Goal: Task Accomplishment & Management: Manage account settings

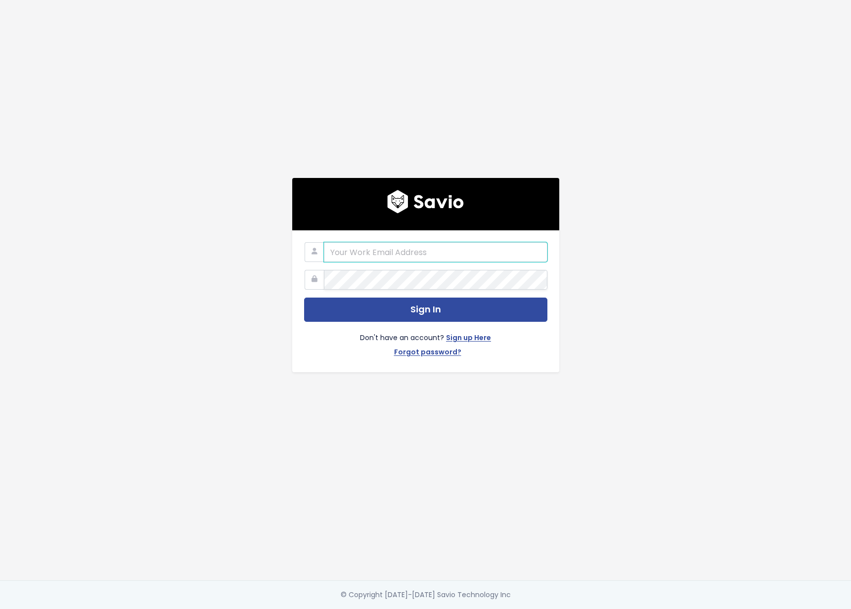
type input "product@mongooseresearch.com"
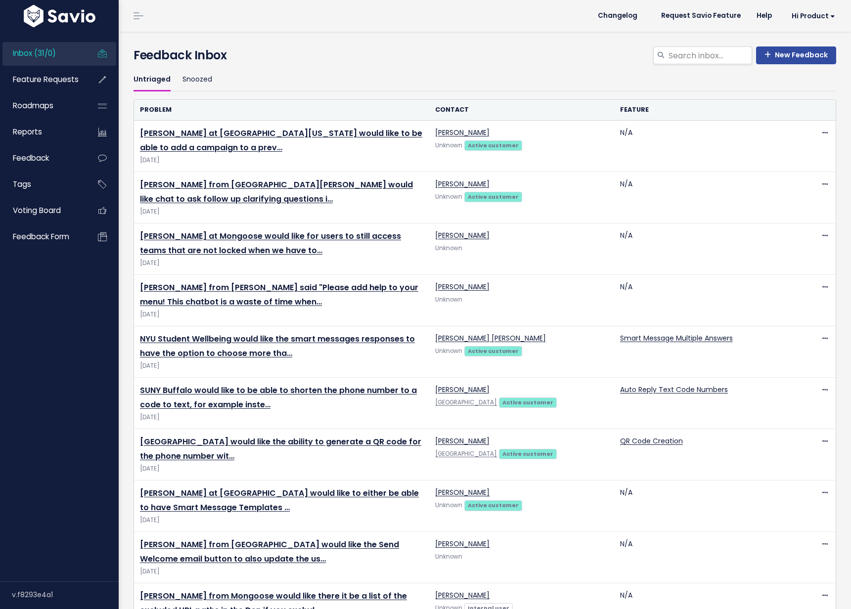
click at [439, 311] on td "Zach Beauvais Unknown" at bounding box center [521, 300] width 185 height 51
click at [55, 77] on span "Feature Requests" at bounding box center [46, 79] width 66 height 10
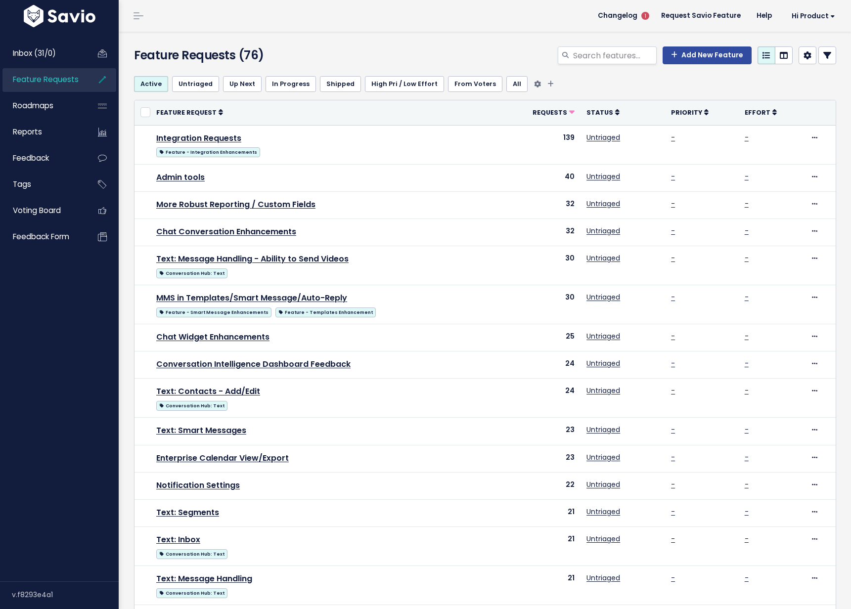
click at [182, 88] on link "Untriaged" at bounding box center [195, 84] width 47 height 16
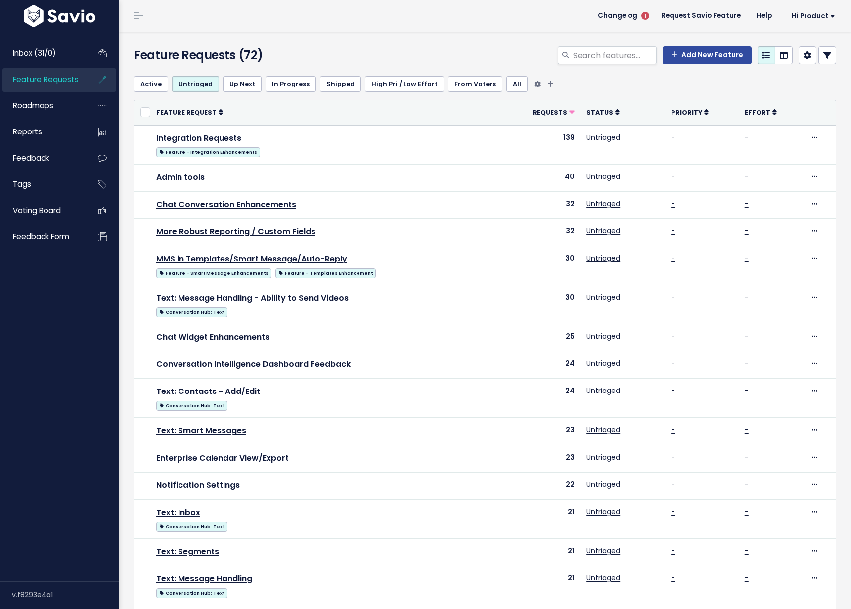
click at [156, 85] on link "Active" at bounding box center [151, 84] width 34 height 16
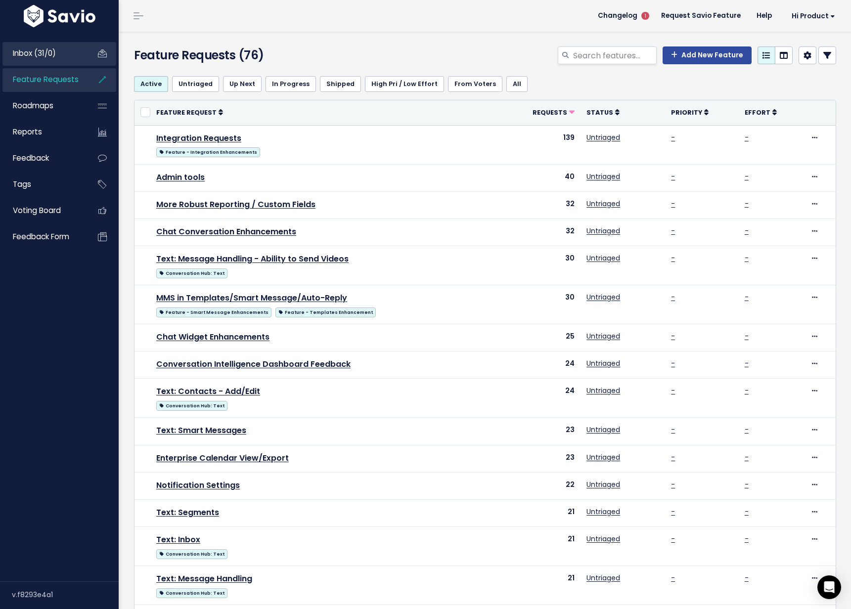
click at [56, 64] on link "Inbox (31/0)" at bounding box center [42, 53] width 80 height 23
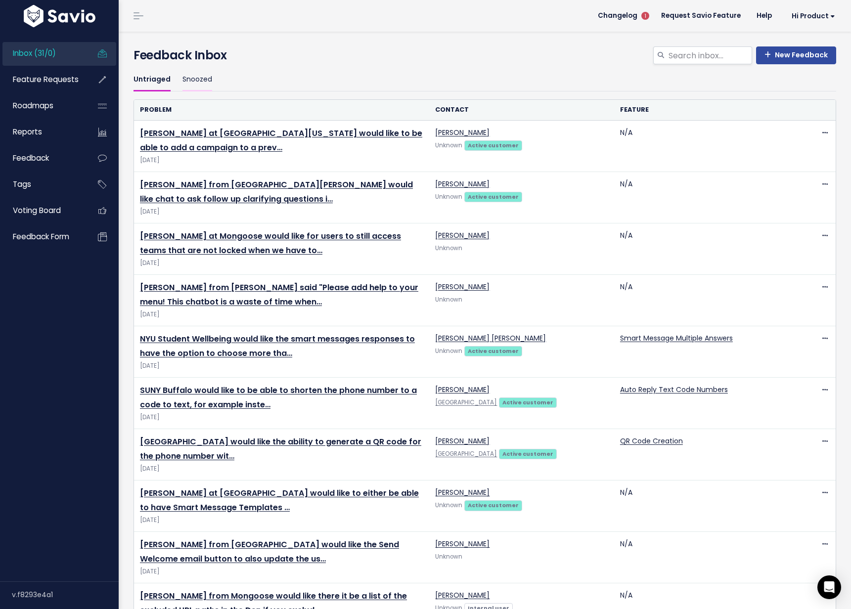
click at [204, 77] on link "Snoozed" at bounding box center [198, 79] width 30 height 23
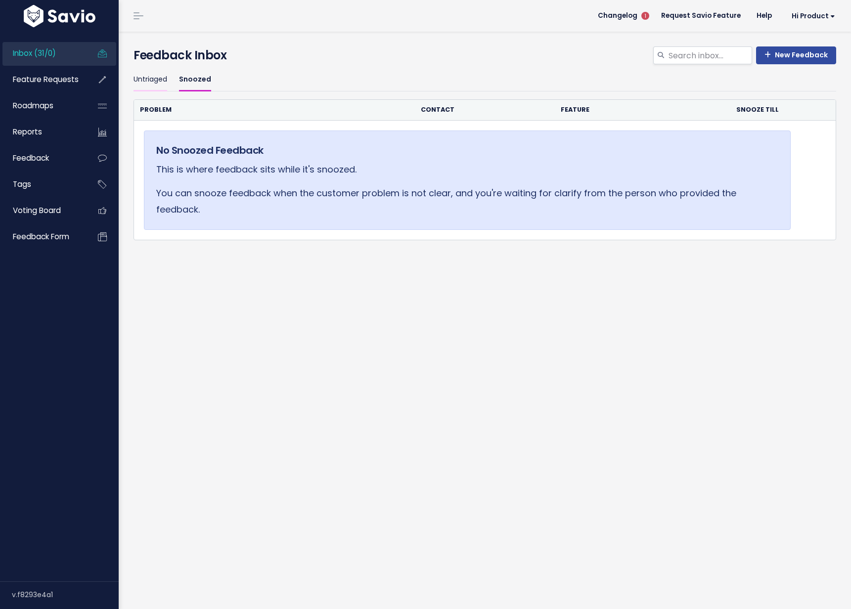
click at [150, 86] on link "Untriaged" at bounding box center [151, 79] width 34 height 23
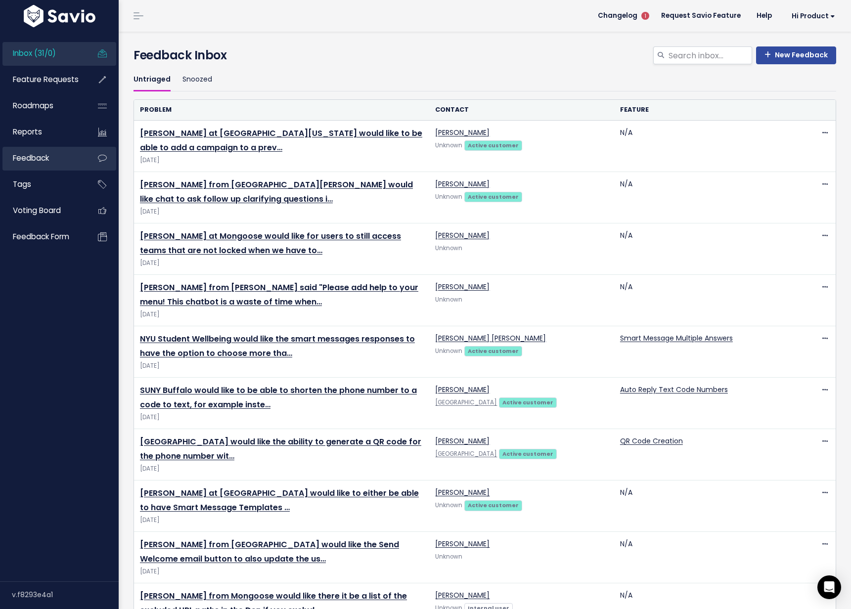
click at [53, 159] on link "Feedback" at bounding box center [42, 158] width 80 height 23
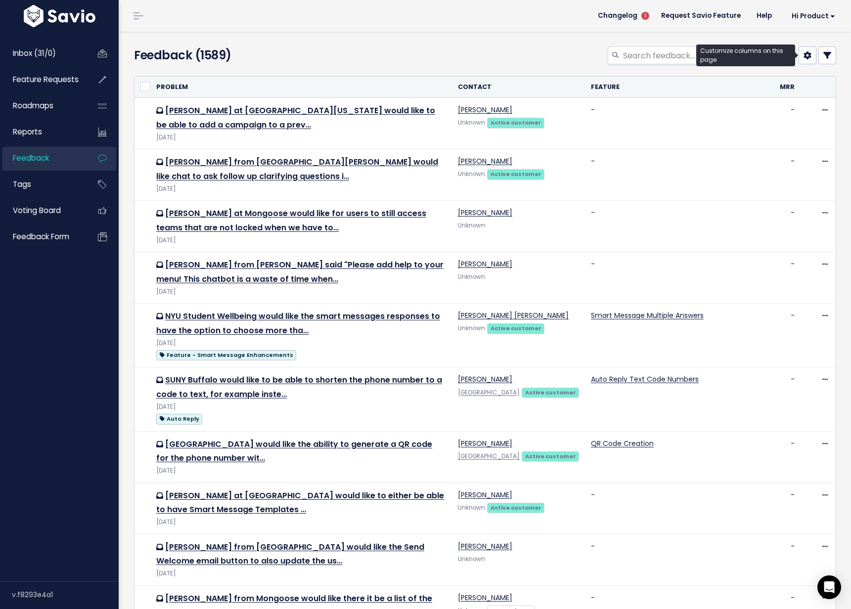
click at [813, 57] on link at bounding box center [808, 56] width 18 height 18
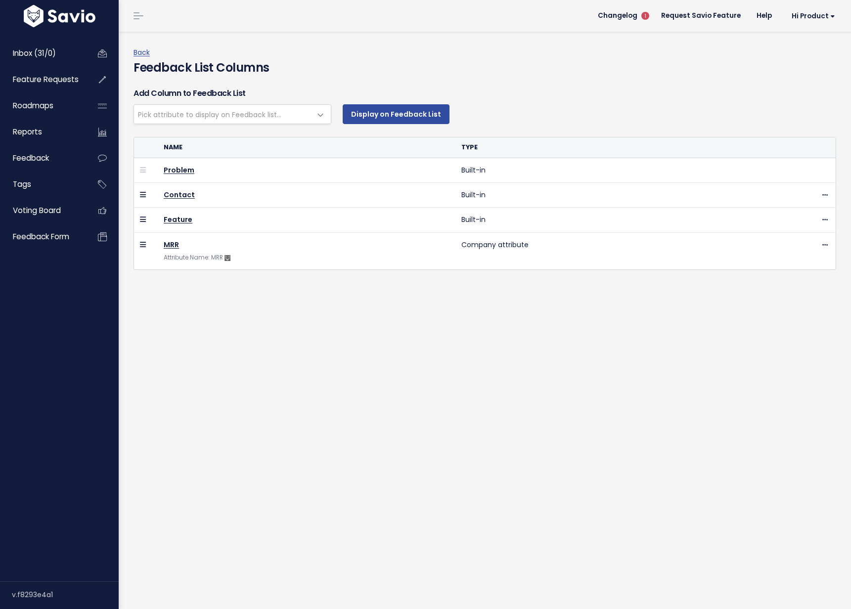
click at [267, 122] on span "Pick attribute to display on Feedback list..." at bounding box center [222, 114] width 177 height 19
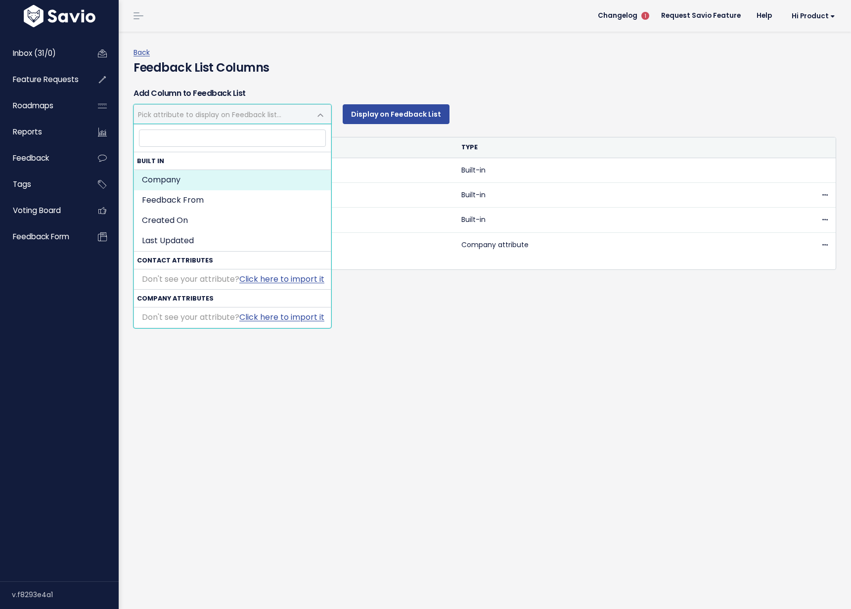
select select "sync_company"
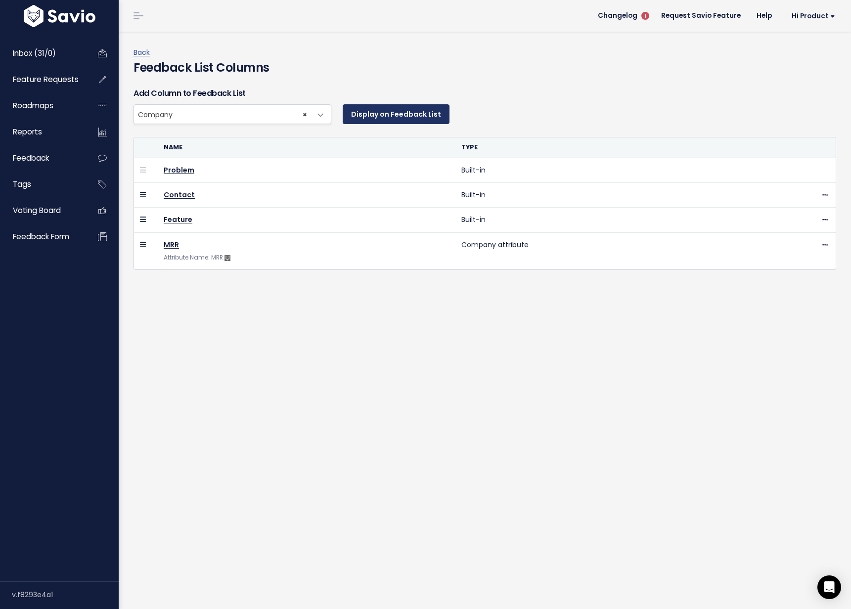
click at [373, 111] on button "Display on Feedback List" at bounding box center [396, 114] width 107 height 20
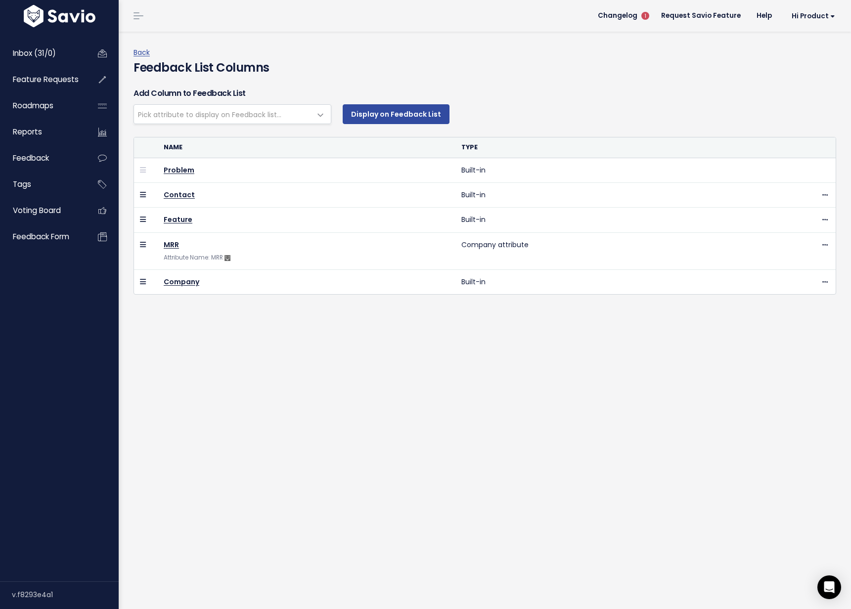
click at [237, 120] on span "Pick attribute to display on Feedback list..." at bounding box center [222, 114] width 177 height 19
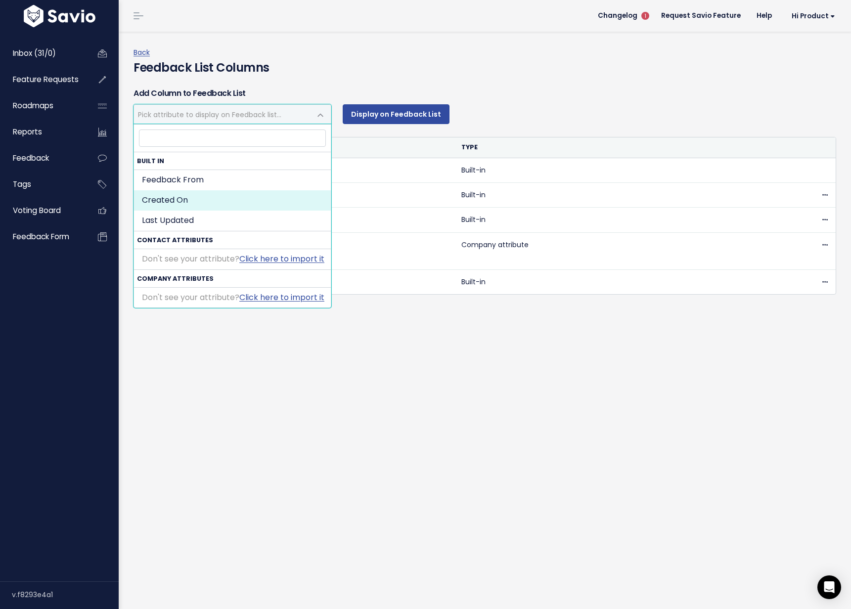
select select "created"
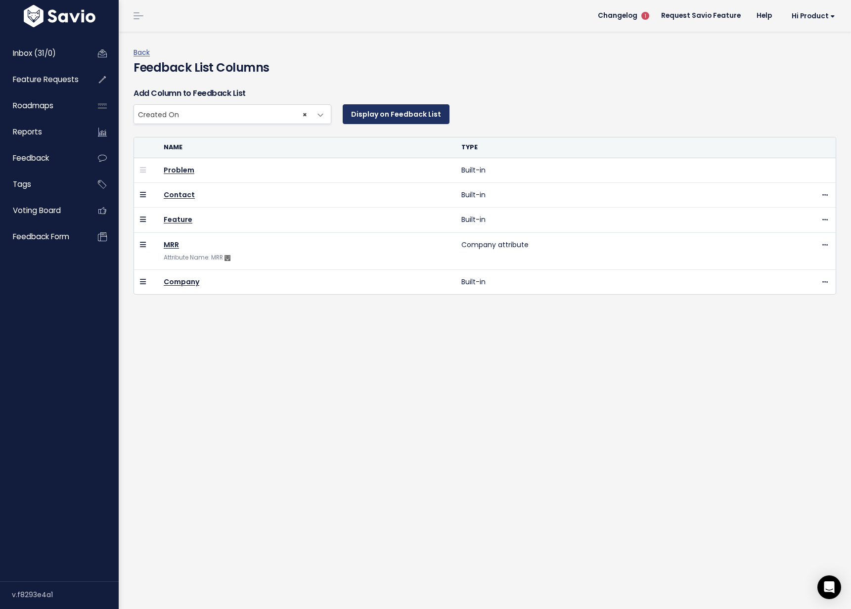
click at [383, 116] on button "Display on Feedback List" at bounding box center [396, 114] width 107 height 20
select select
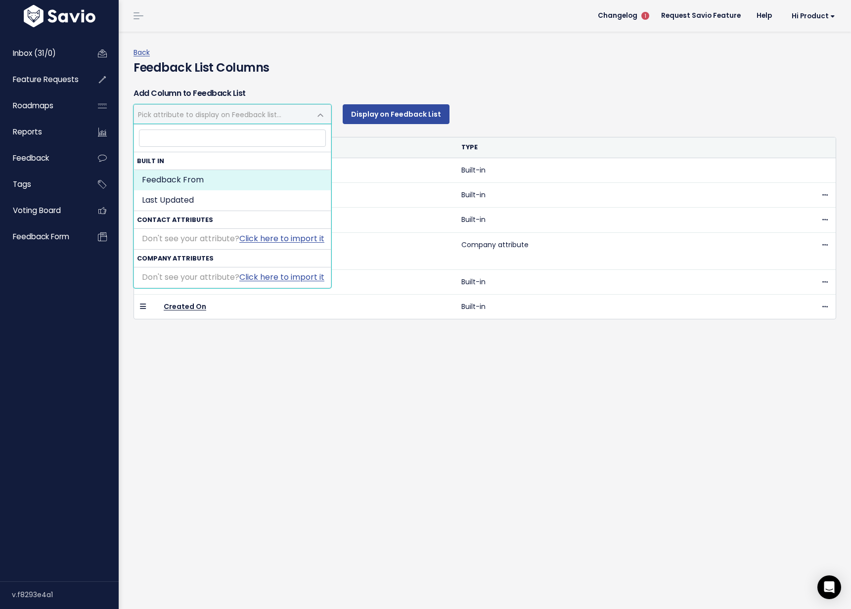
click at [242, 119] on span "Pick attribute to display on Feedback list..." at bounding box center [209, 115] width 143 height 10
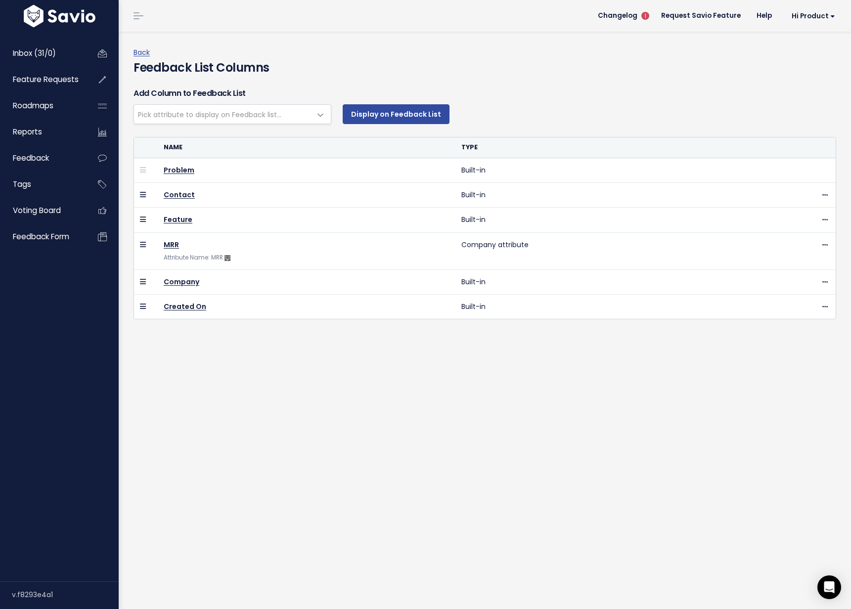
click at [245, 392] on div "Back Feedback List Columns Add Column to Feedback List Feedback From Last Updat…" at bounding box center [485, 321] width 733 height 578
click at [139, 53] on link "Back" at bounding box center [142, 52] width 16 height 10
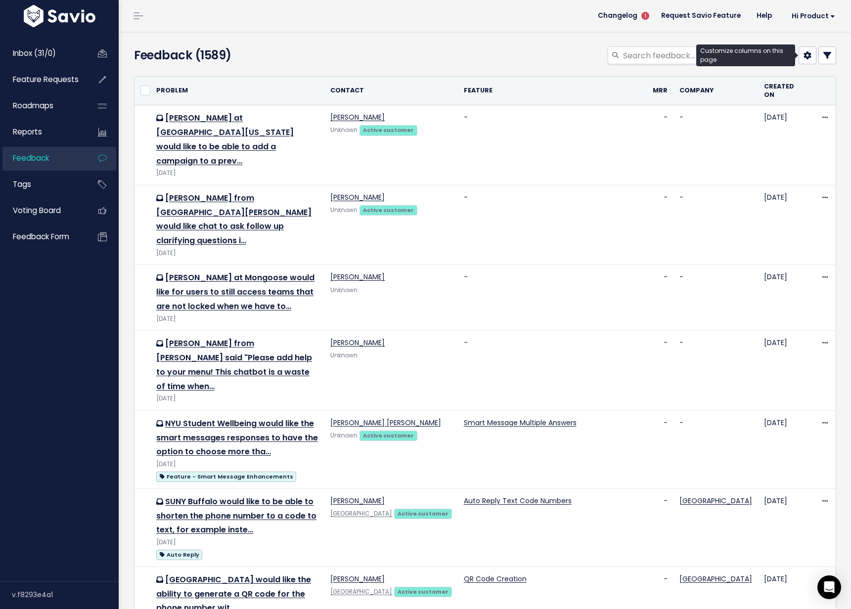
click at [813, 59] on link at bounding box center [808, 56] width 18 height 18
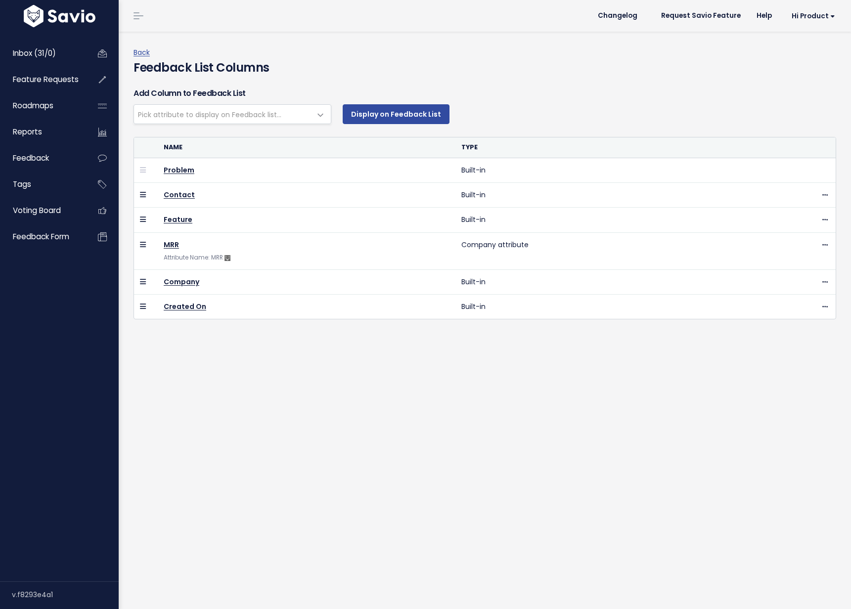
select select
click at [820, 19] on span "Hi Product" at bounding box center [814, 15] width 44 height 7
click at [41, 251] on div "Inbox (31/0) Feature Requests Roadmaps Reports" at bounding box center [59, 145] width 119 height 230
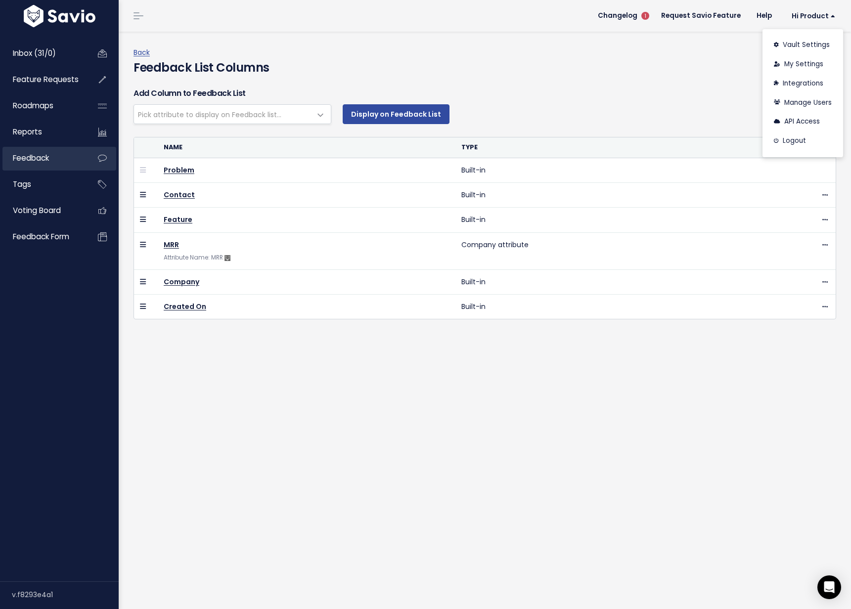
click at [35, 158] on span "Feedback" at bounding box center [31, 158] width 36 height 10
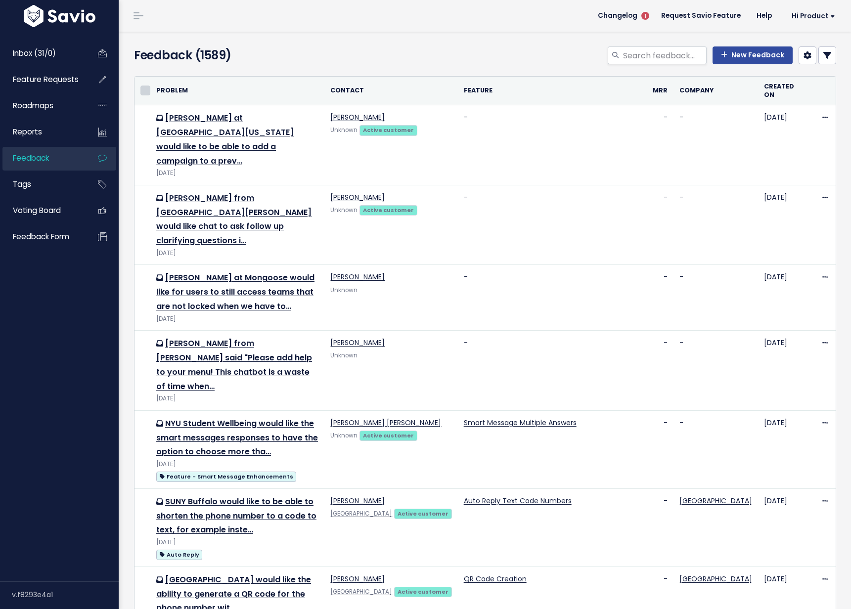
click at [146, 88] on input "checkbox" at bounding box center [145, 91] width 10 height 10
checkbox input "true"
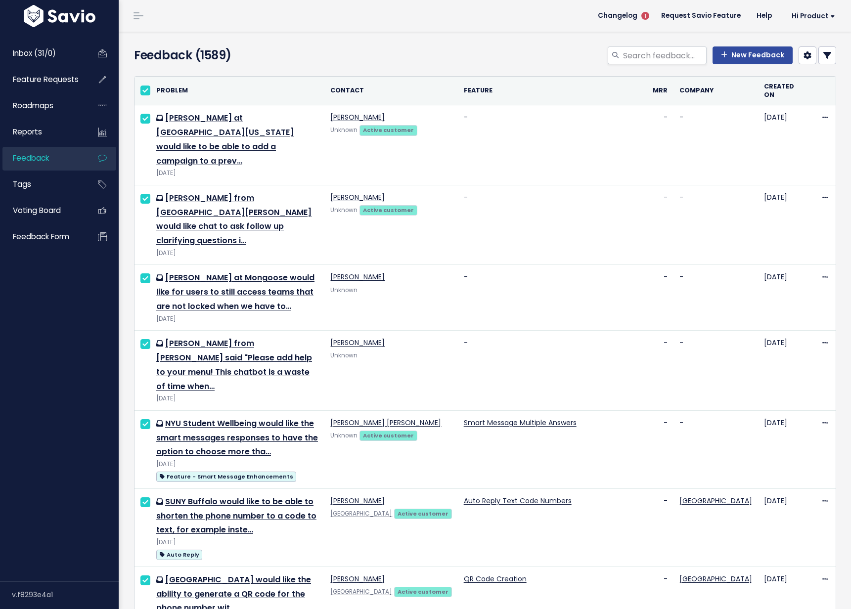
checkbox input "true"
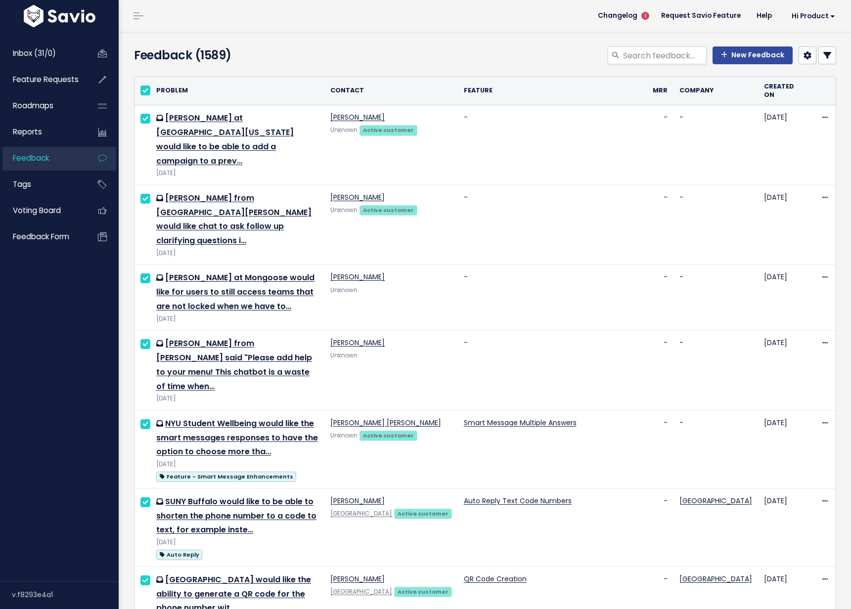
checkbox input "true"
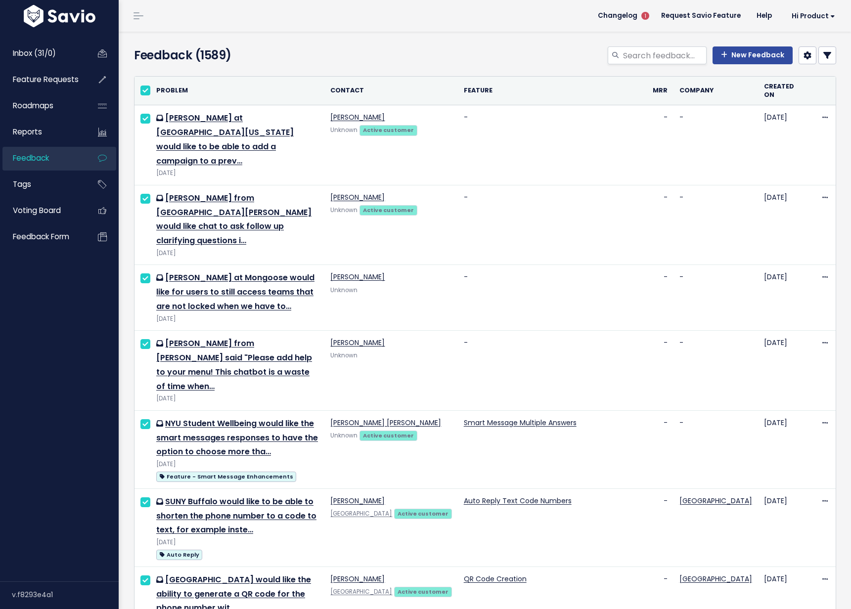
checkbox input "true"
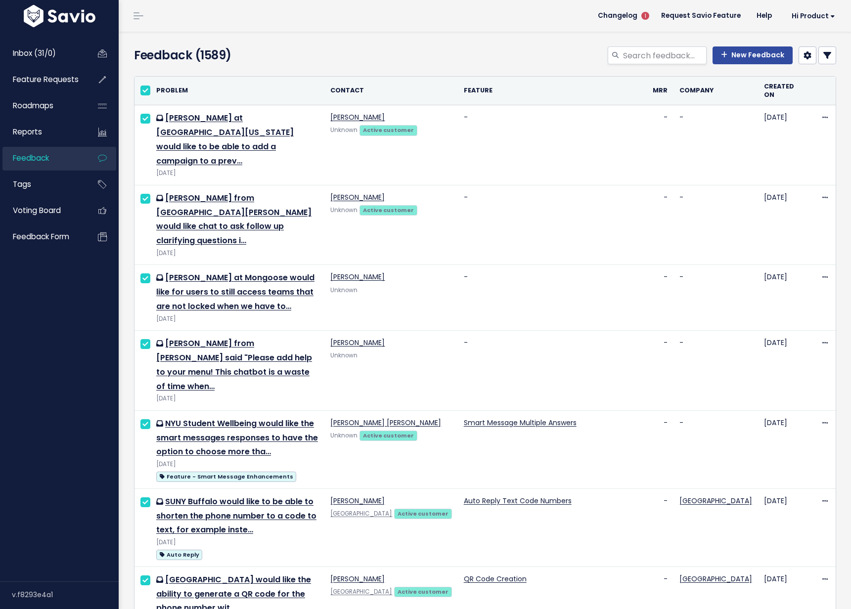
checkbox input "true"
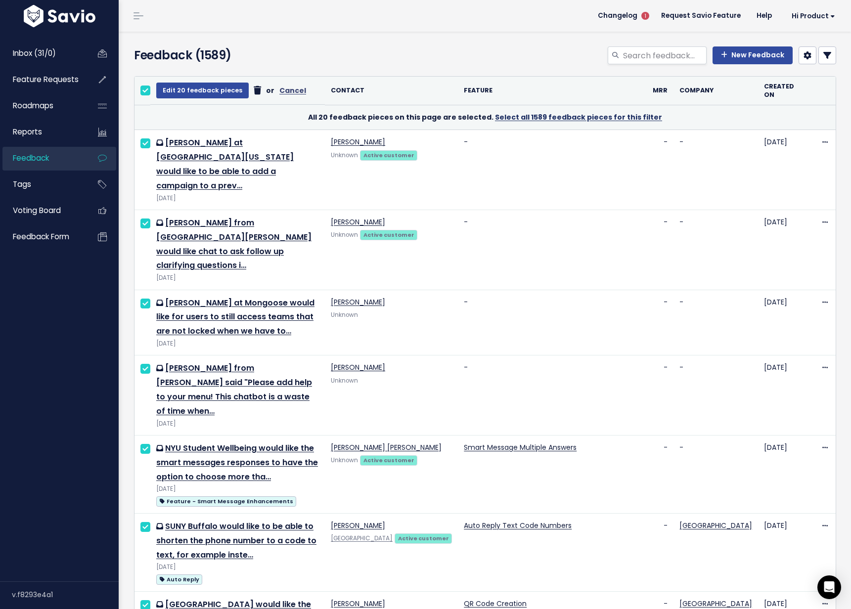
click at [557, 114] on link "Select all 1589 feedback pieces for this filter" at bounding box center [578, 117] width 167 height 10
click at [832, 55] on link at bounding box center [828, 56] width 18 height 18
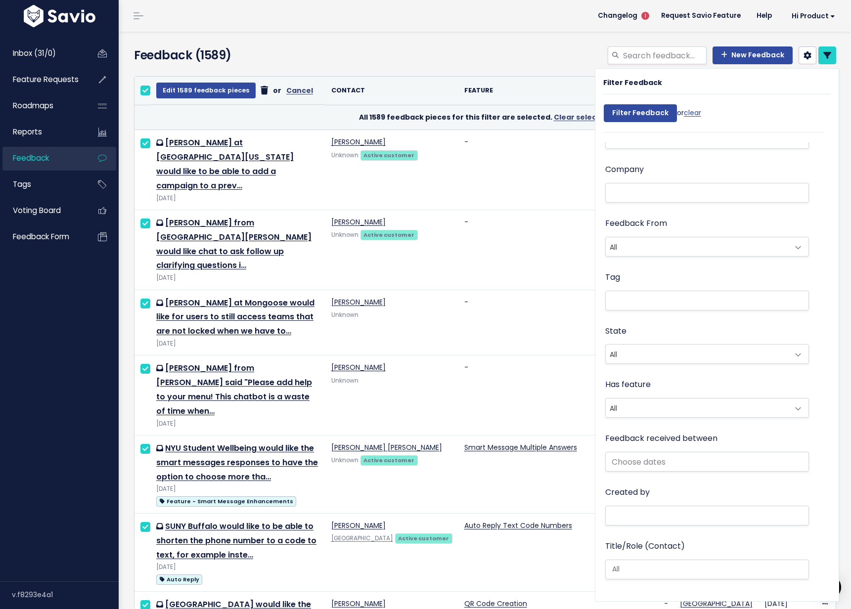
click at [339, 51] on h4 "Feedback (1589)" at bounding box center [246, 56] width 225 height 18
click at [829, 58] on icon at bounding box center [828, 55] width 8 height 8
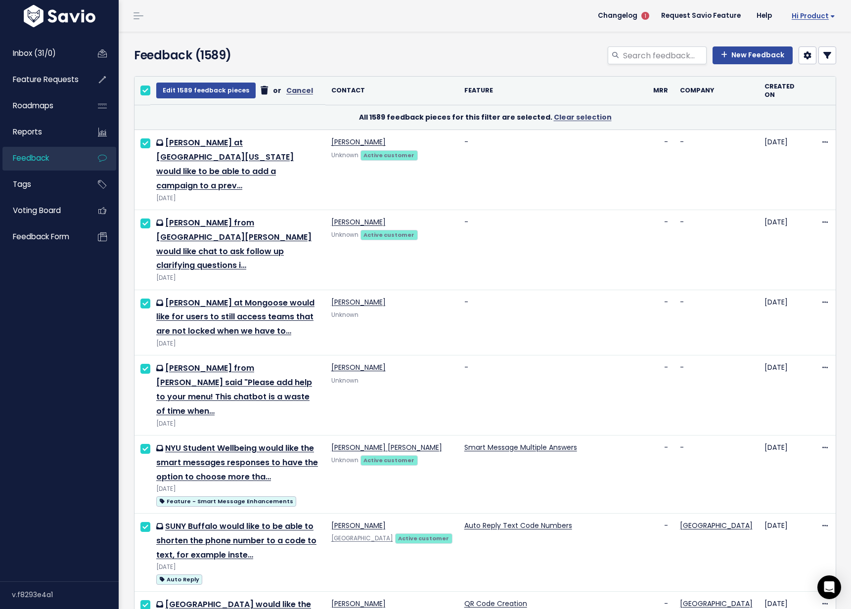
click at [826, 15] on span "Hi Product" at bounding box center [814, 15] width 44 height 7
click at [799, 86] on link "Integrations" at bounding box center [803, 83] width 73 height 19
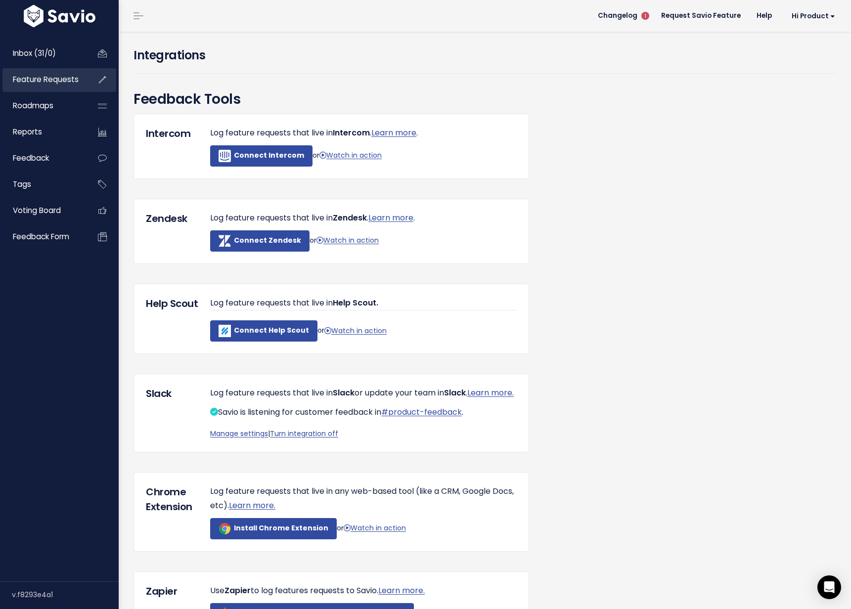
click at [74, 79] on span "Feature Requests" at bounding box center [46, 79] width 66 height 10
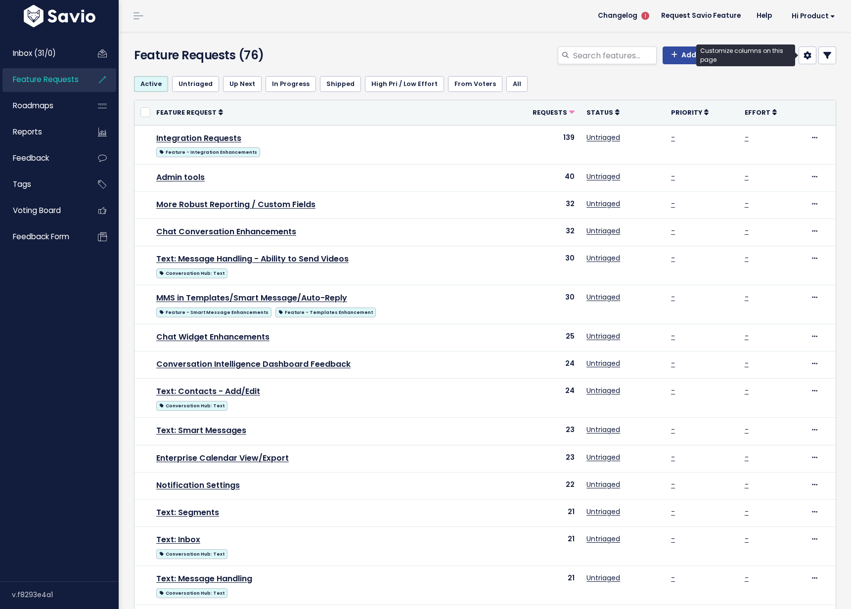
click at [811, 55] on icon at bounding box center [808, 55] width 8 height 8
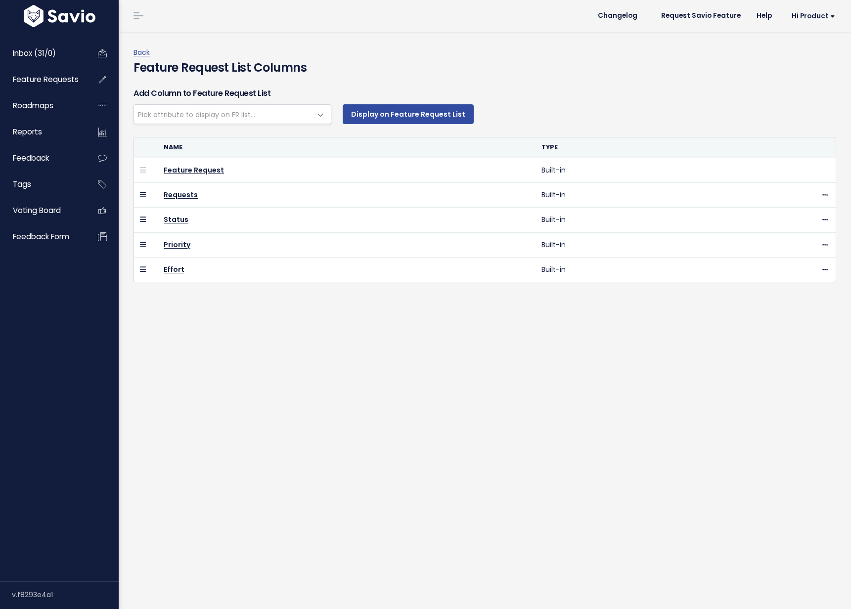
select select
click at [140, 57] on link "Back" at bounding box center [142, 52] width 16 height 10
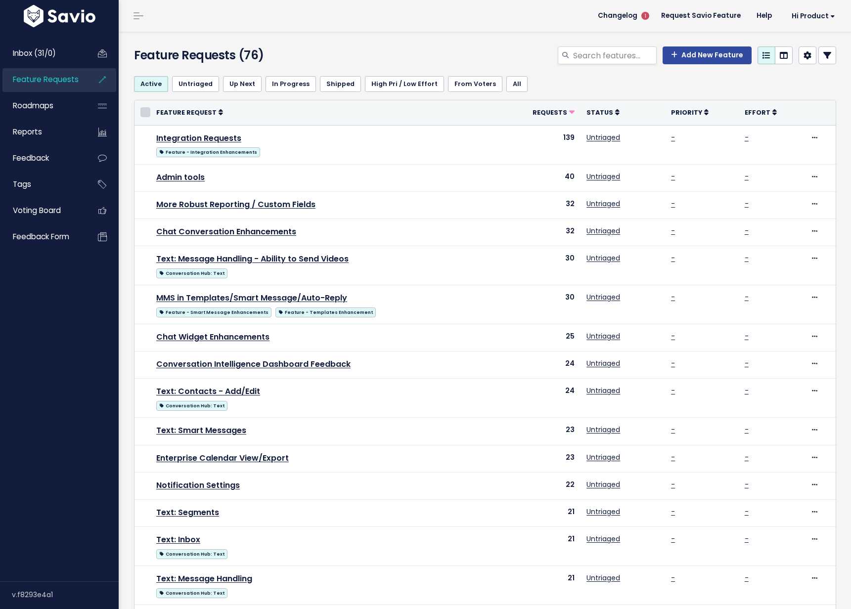
click at [150, 116] on th at bounding box center [143, 112] width 16 height 25
click at [150, 116] on input "checkbox" at bounding box center [145, 112] width 10 height 10
checkbox input "true"
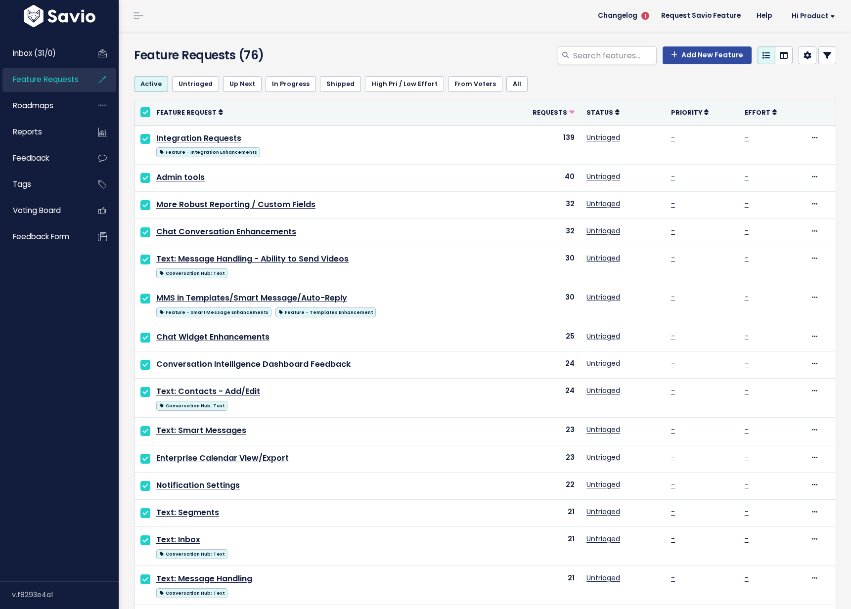
checkbox input "true"
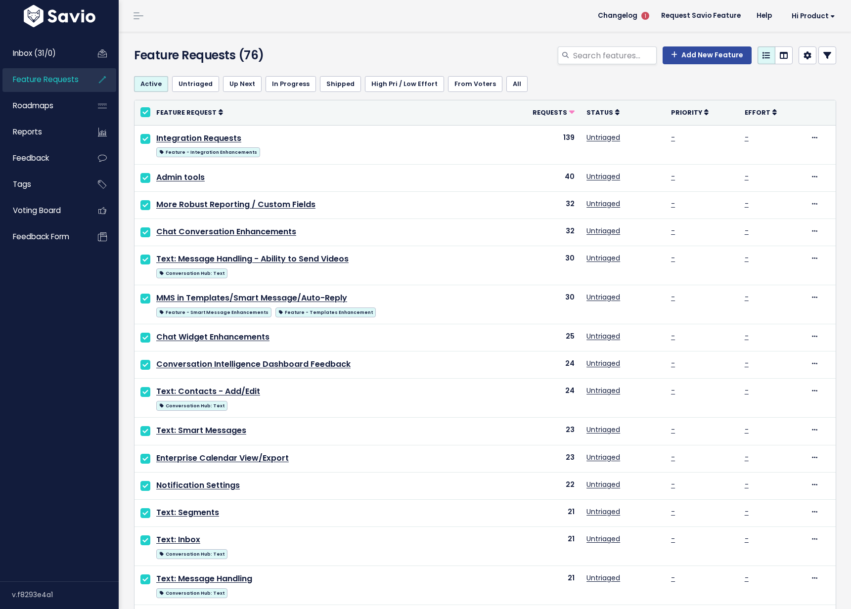
checkbox input "true"
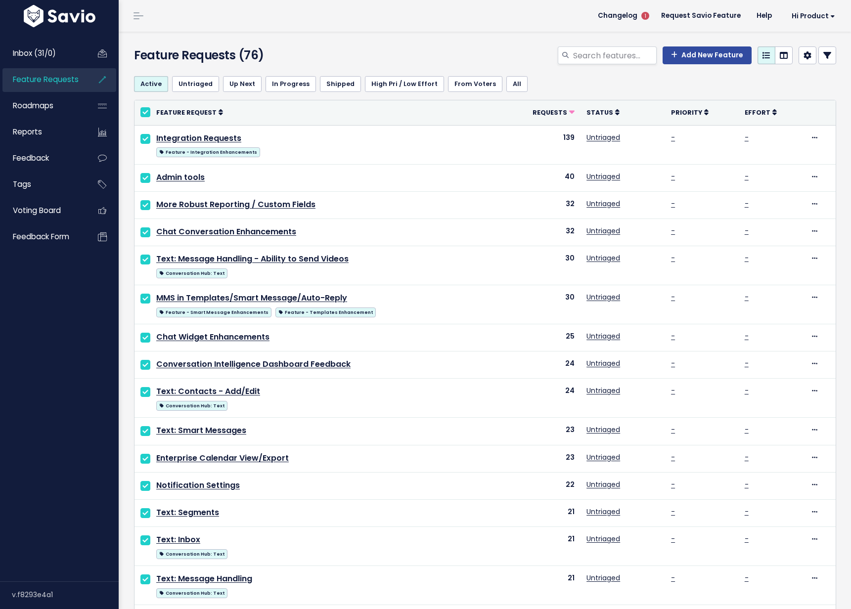
checkbox input "true"
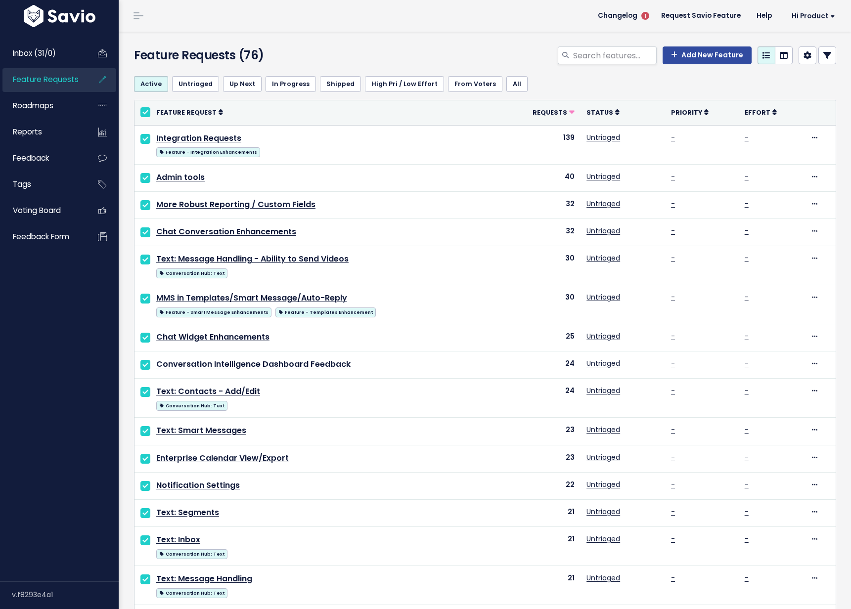
checkbox input "true"
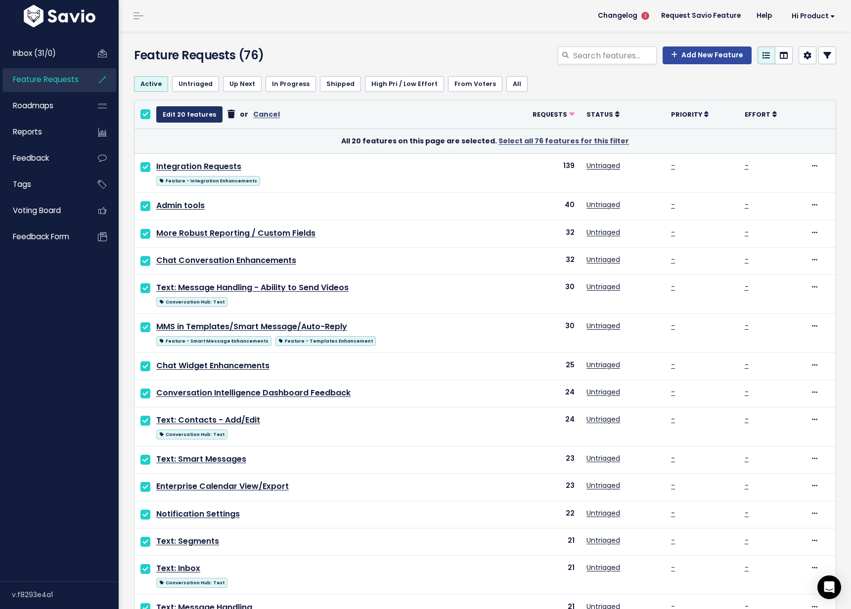
click at [171, 116] on button "Edit 20 features" at bounding box center [189, 114] width 66 height 16
select select
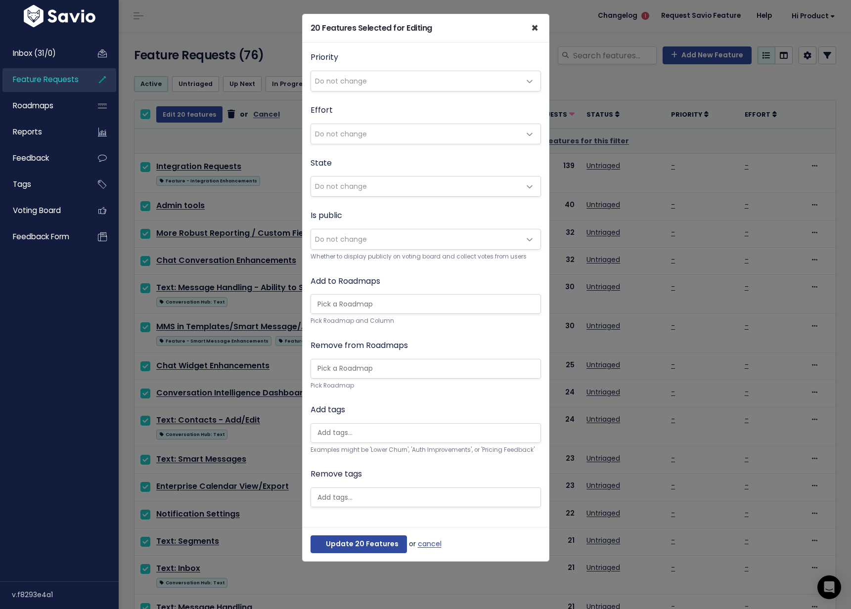
click at [539, 33] on button "×" at bounding box center [534, 28] width 23 height 28
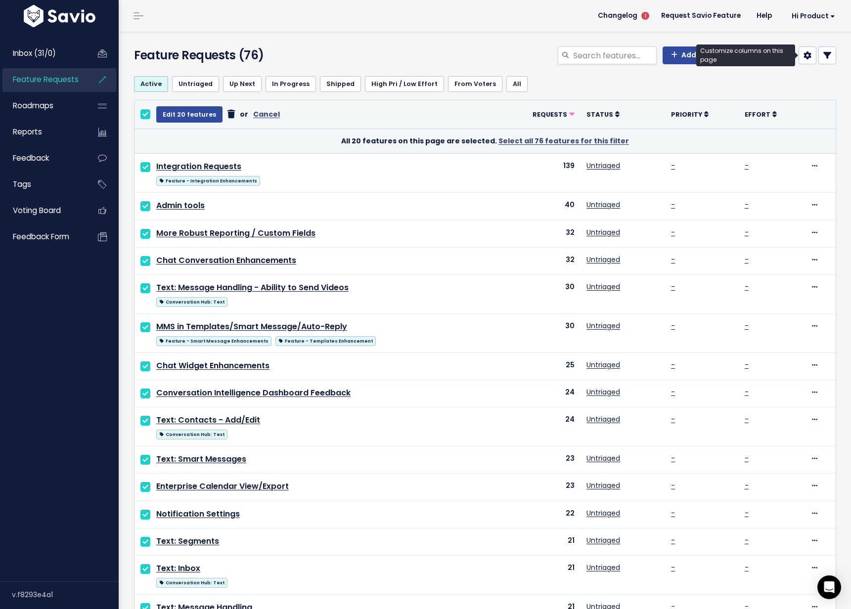
click at [810, 52] on icon at bounding box center [808, 55] width 8 height 8
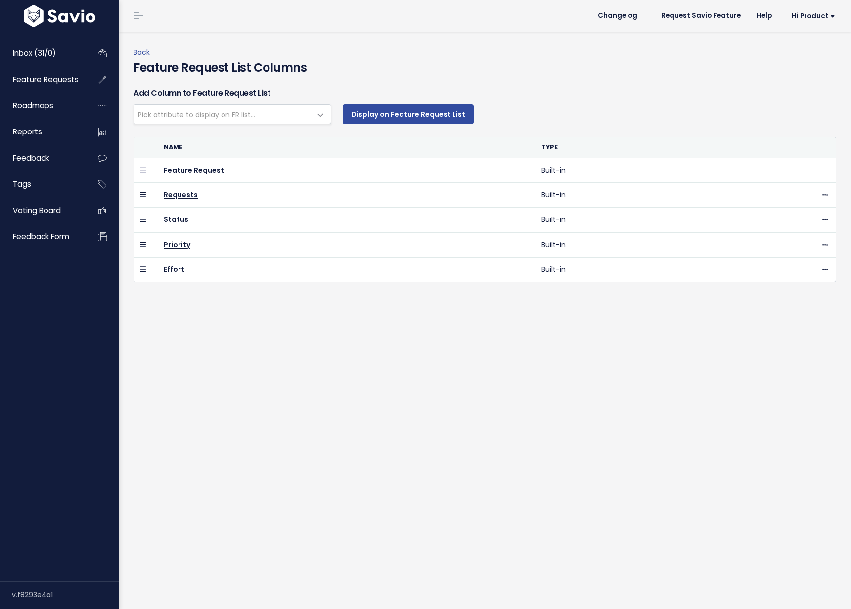
select select
click at [820, 12] on span "Hi Product" at bounding box center [814, 15] width 44 height 7
click at [814, 42] on link "Vault Settings" at bounding box center [803, 45] width 73 height 19
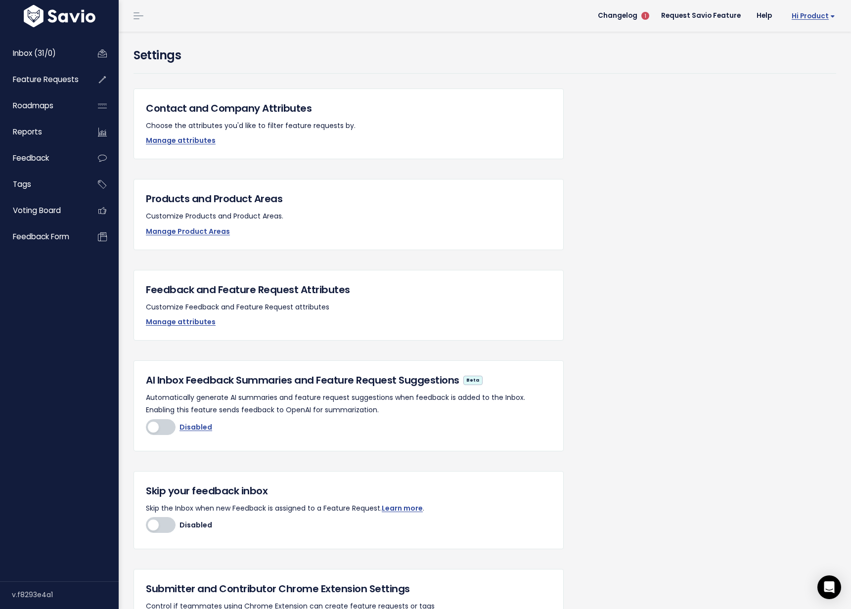
click at [806, 15] on span "Hi Product" at bounding box center [814, 15] width 44 height 7
click at [809, 115] on link "API Access" at bounding box center [803, 121] width 73 height 19
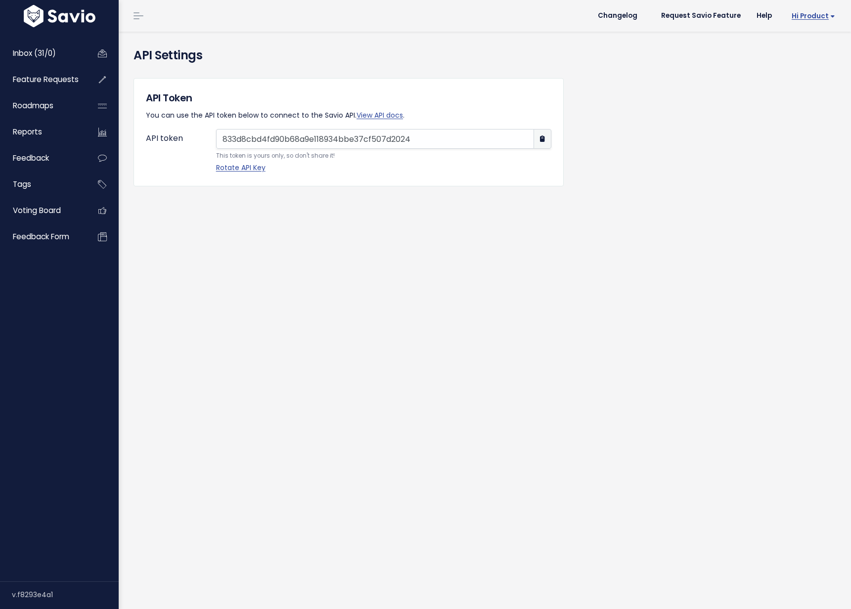
click at [820, 18] on span "Hi Product" at bounding box center [814, 15] width 44 height 7
click at [800, 102] on link "Manage Users" at bounding box center [803, 102] width 73 height 19
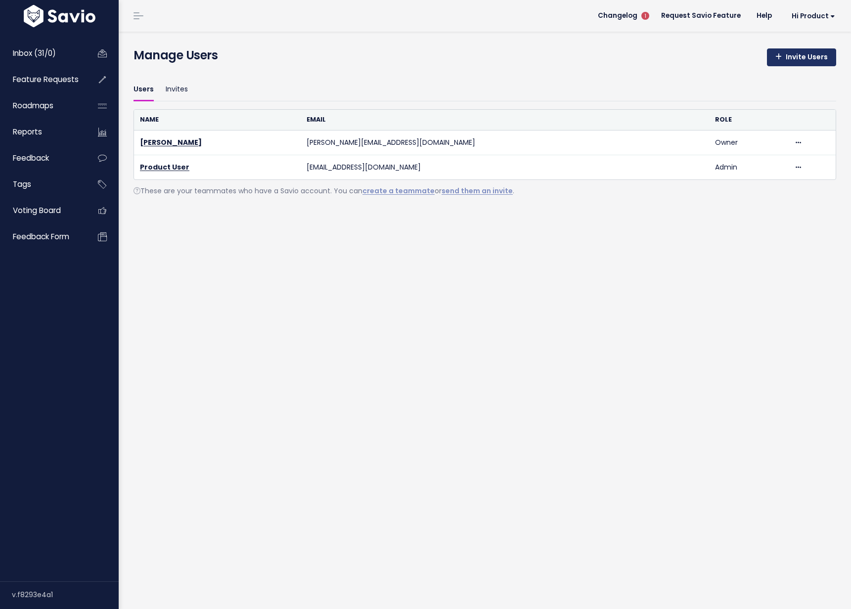
click at [809, 54] on link "Invite Users" at bounding box center [801, 57] width 69 height 18
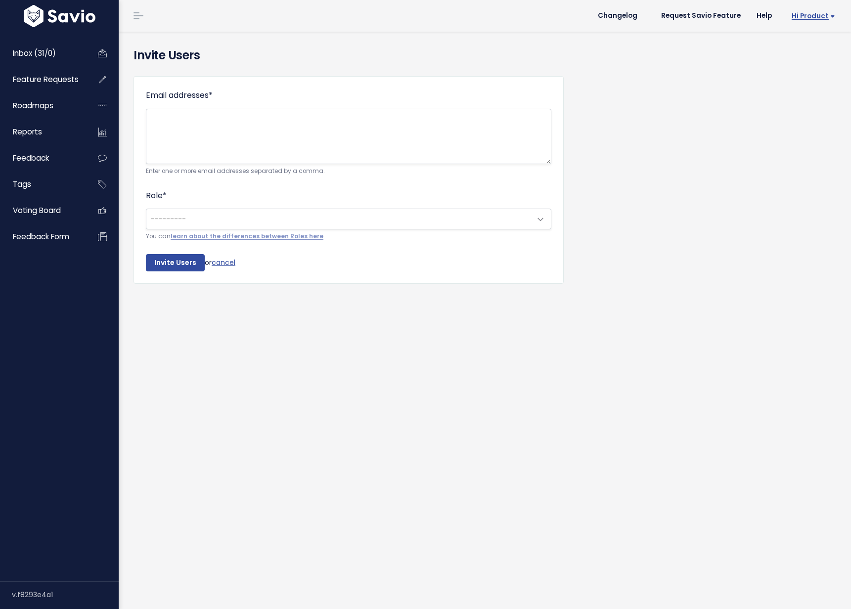
click at [817, 21] on link "Hi Product" at bounding box center [811, 15] width 63 height 15
click at [795, 80] on link "Integrations" at bounding box center [803, 83] width 73 height 19
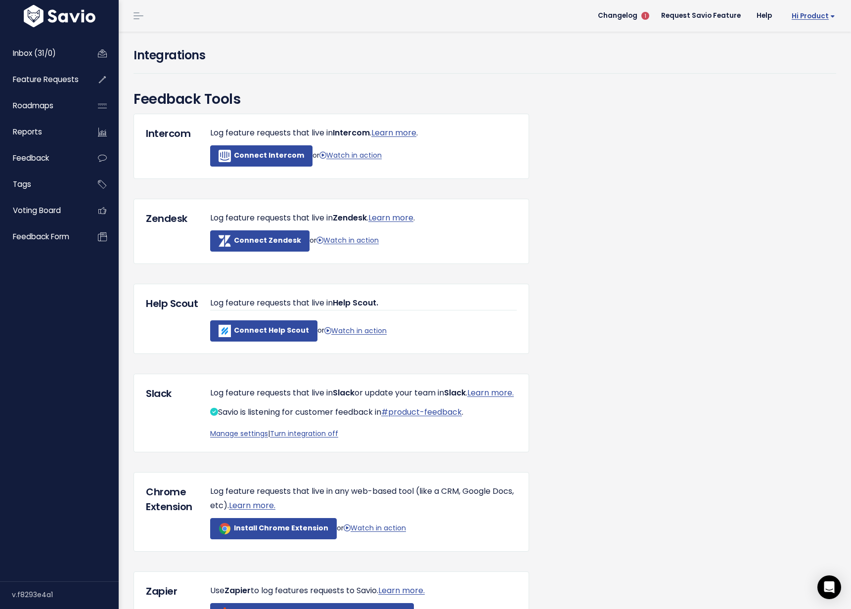
click at [813, 19] on span "Hi Product" at bounding box center [814, 15] width 44 height 7
click at [50, 57] on span "Inbox (31/0)" at bounding box center [34, 53] width 43 height 10
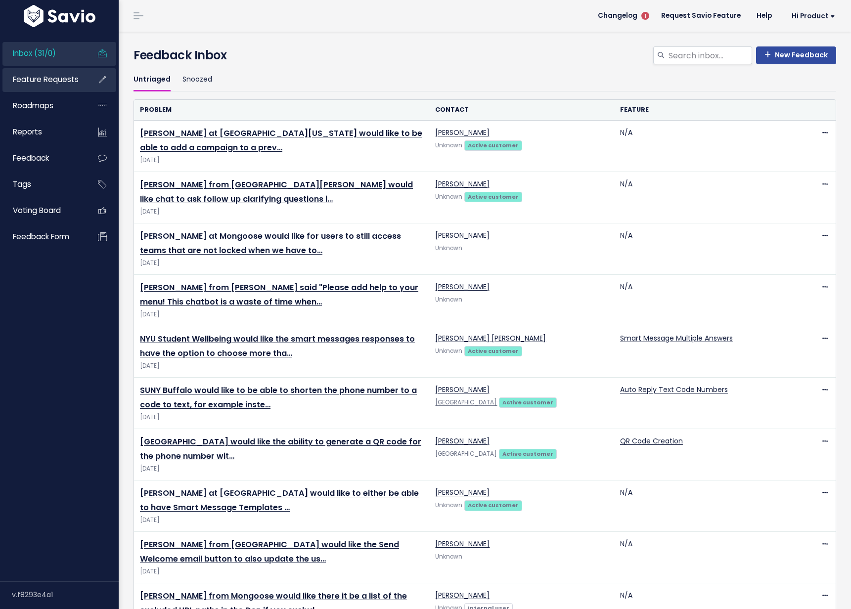
click at [44, 76] on span "Feature Requests" at bounding box center [46, 79] width 66 height 10
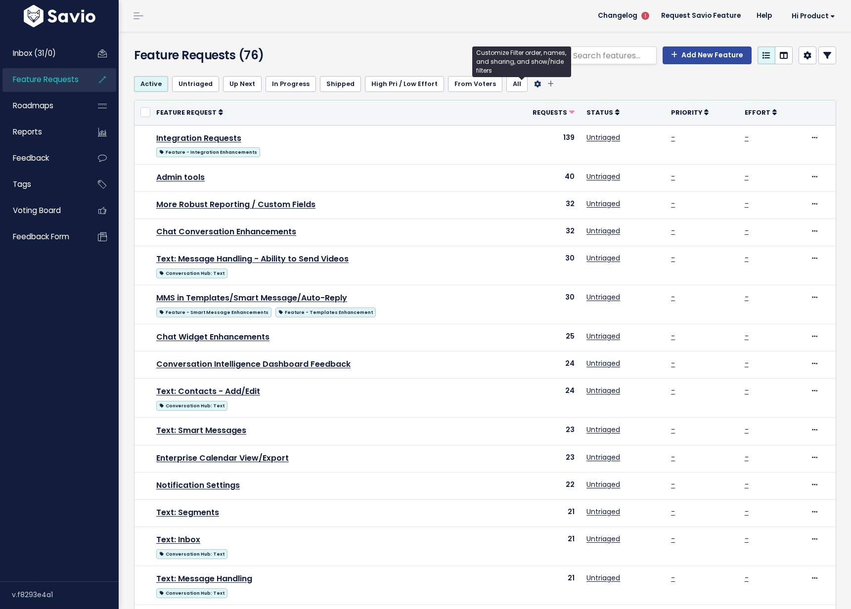
click at [534, 83] on icon "Filter feature requests" at bounding box center [537, 84] width 7 height 7
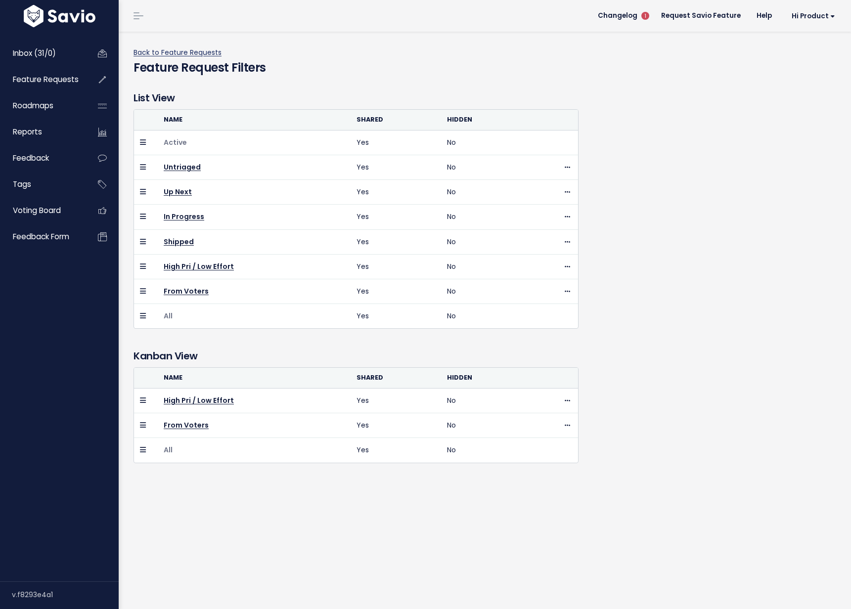
click at [155, 51] on link "Back to Feature Requests" at bounding box center [178, 52] width 88 height 10
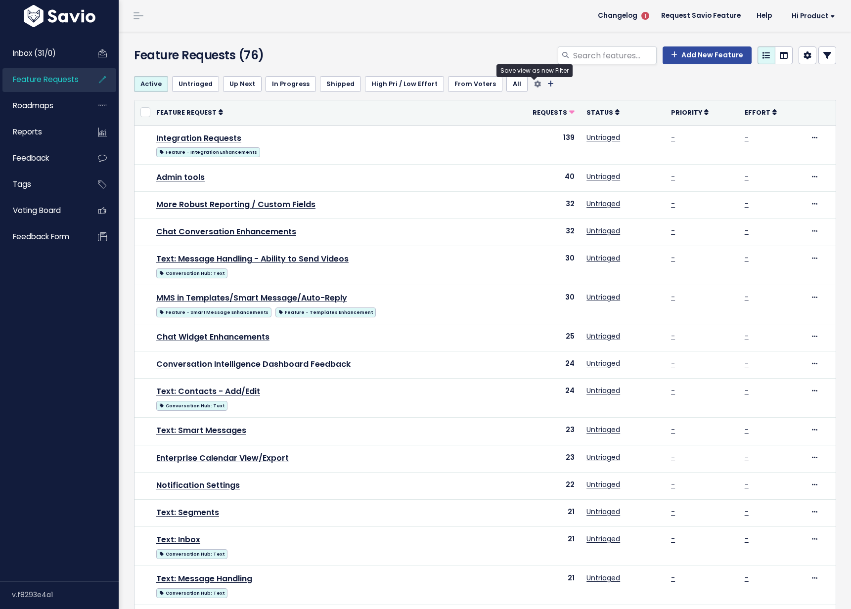
click at [548, 85] on icon "Filter feature requests" at bounding box center [551, 84] width 6 height 7
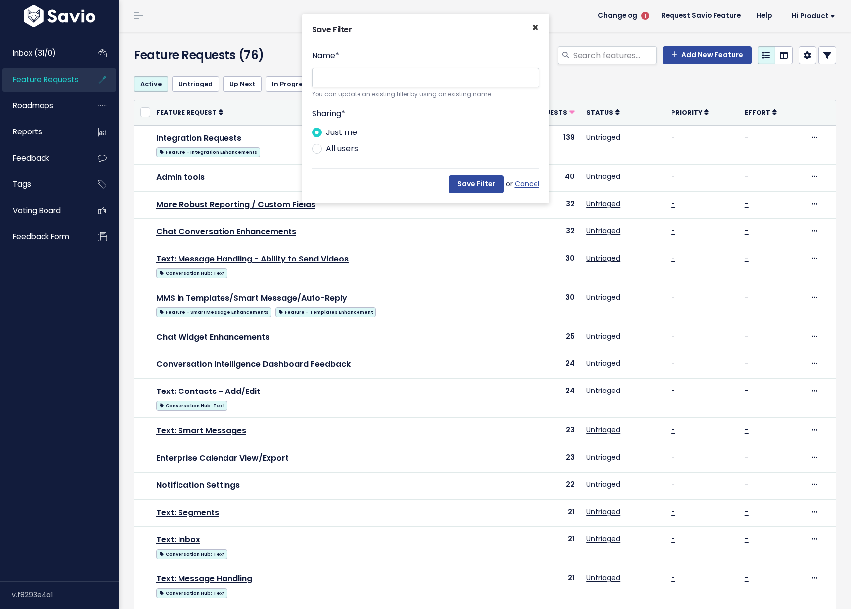
click at [534, 31] on span "×" at bounding box center [535, 27] width 7 height 16
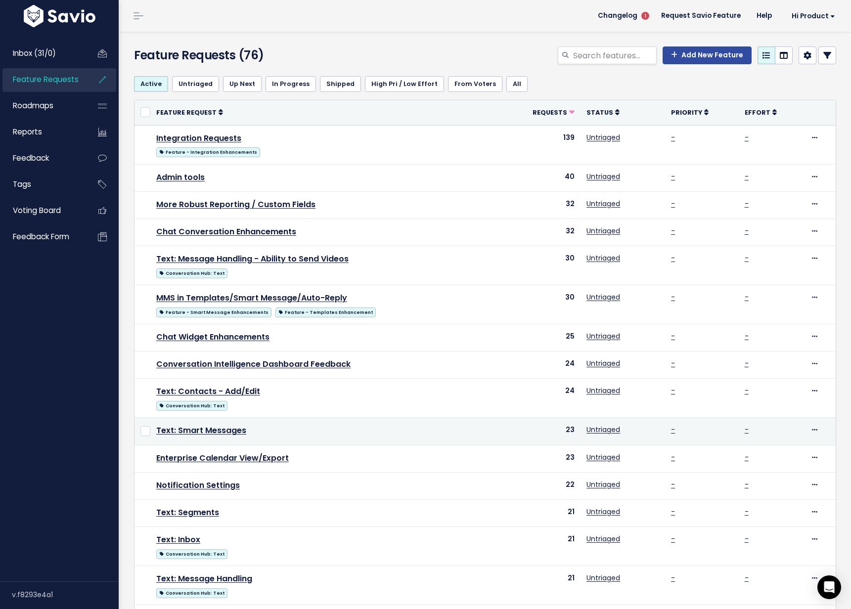
scroll to position [206, 0]
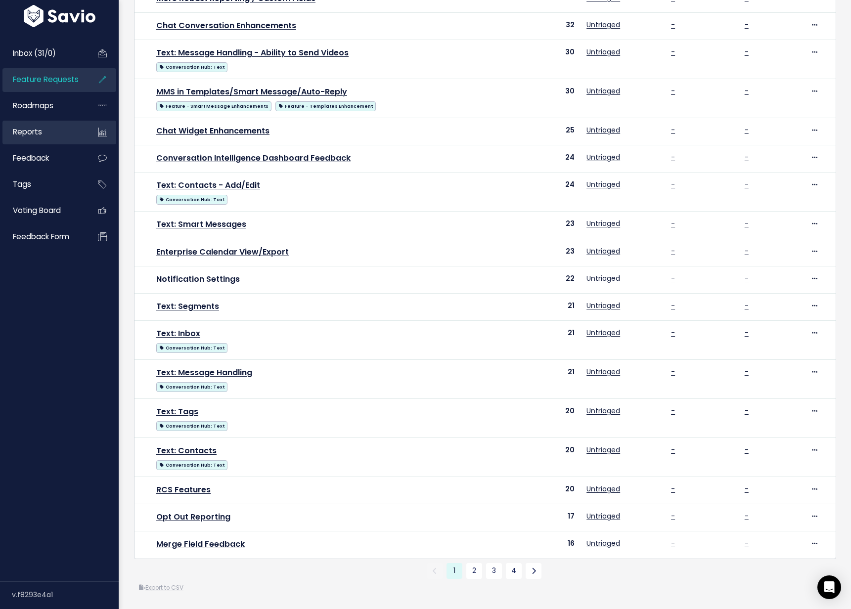
click at [36, 133] on span "Reports" at bounding box center [27, 132] width 29 height 10
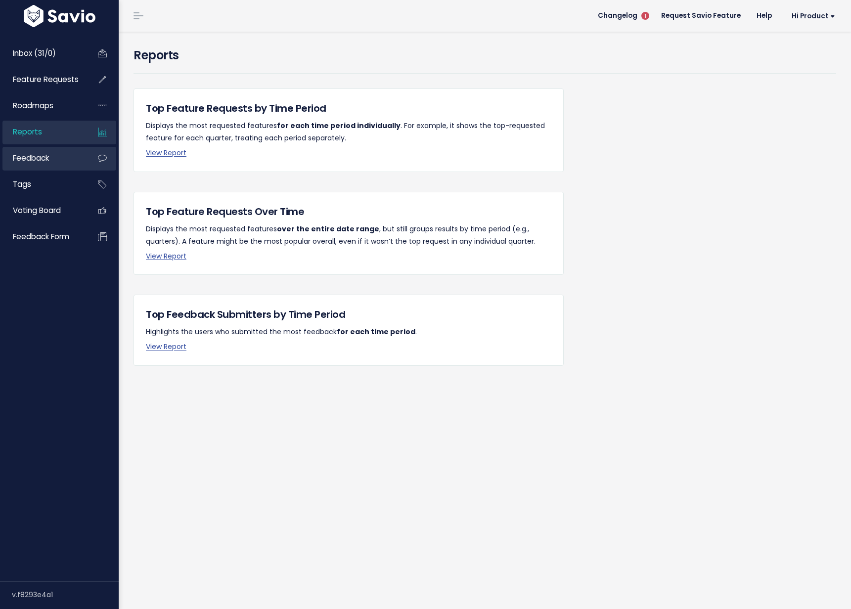
click at [33, 164] on link "Feedback" at bounding box center [42, 158] width 80 height 23
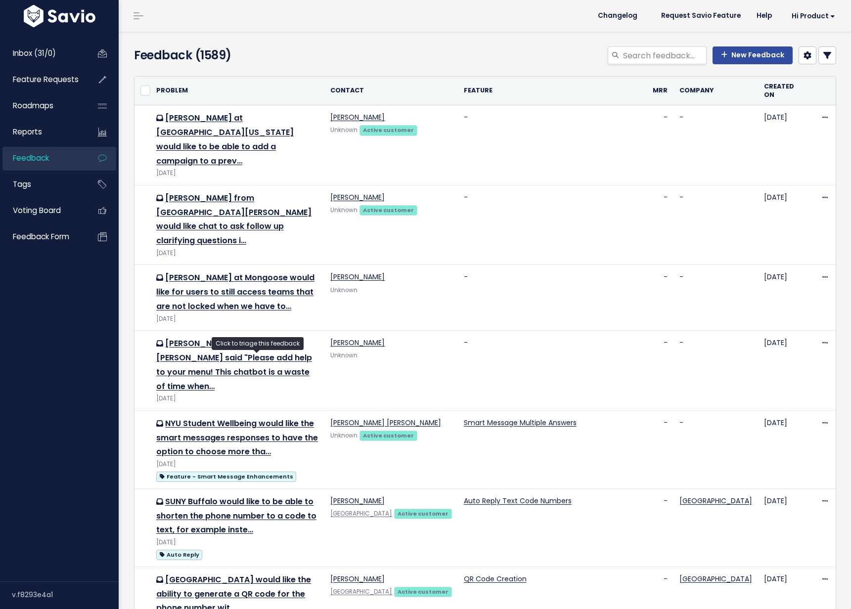
scroll to position [747, 0]
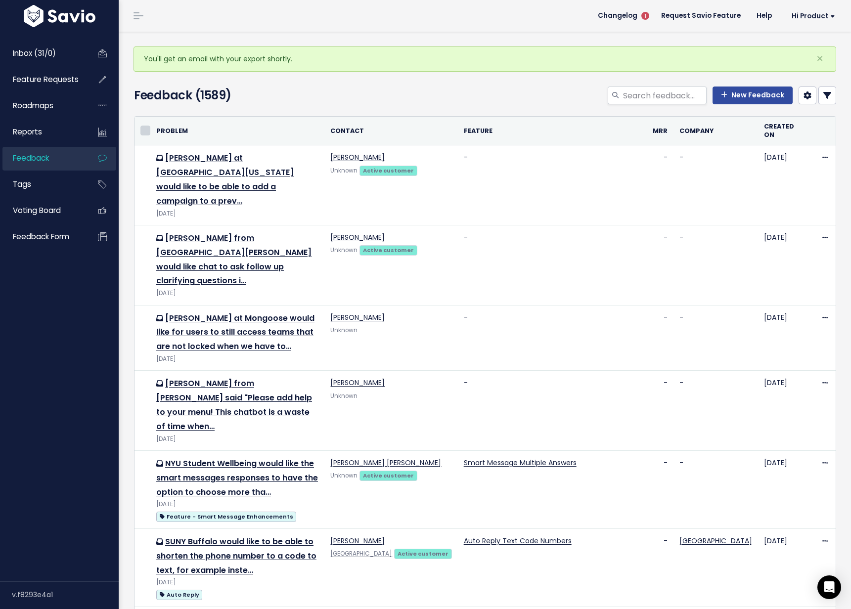
click at [146, 127] on input "checkbox" at bounding box center [145, 131] width 10 height 10
checkbox input "true"
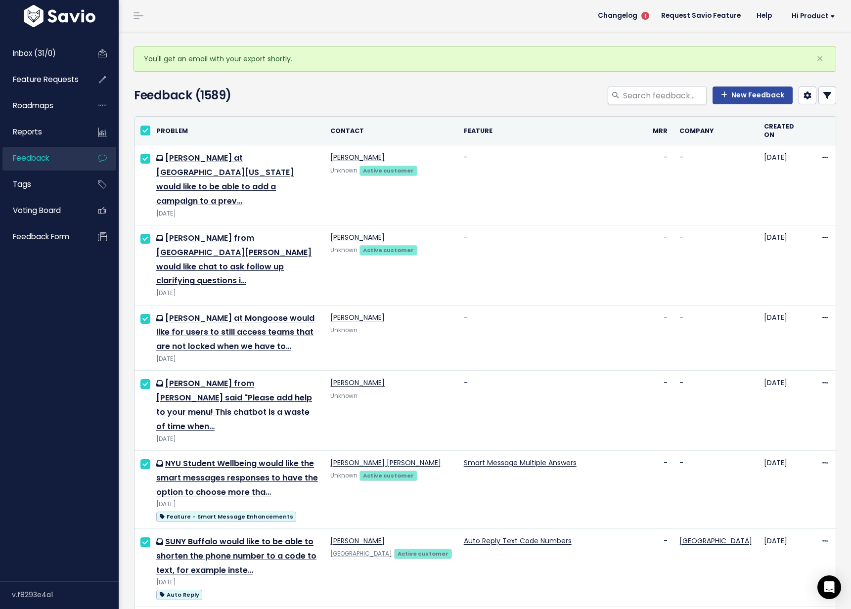
checkbox input "true"
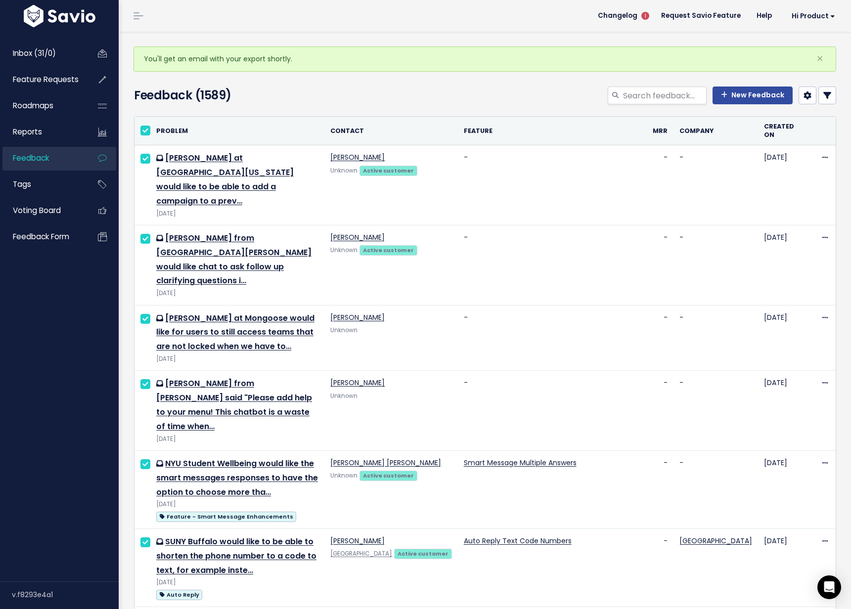
checkbox input "true"
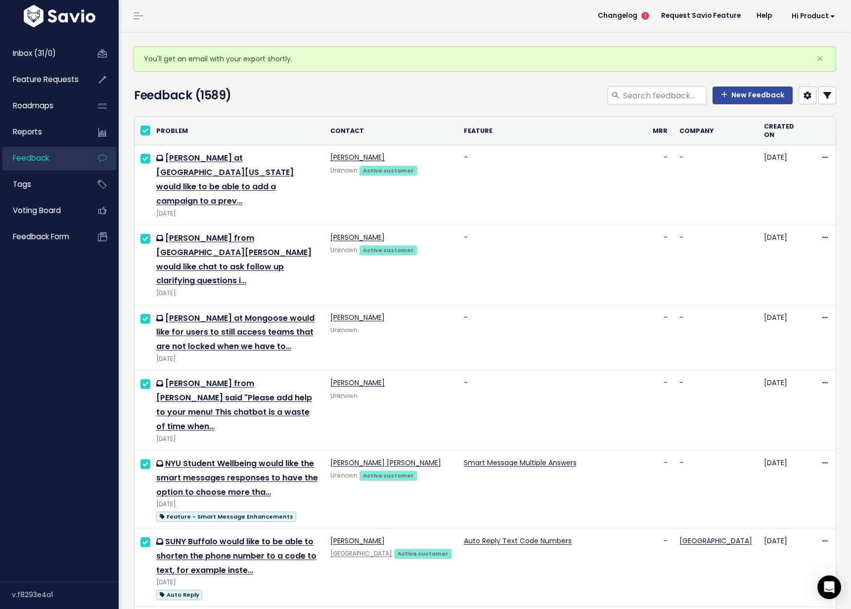
checkbox input "true"
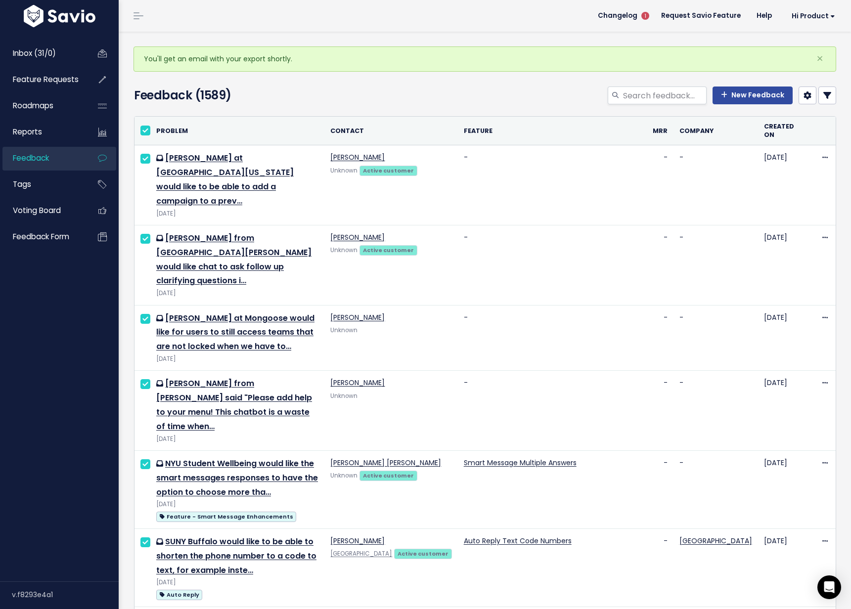
checkbox input "true"
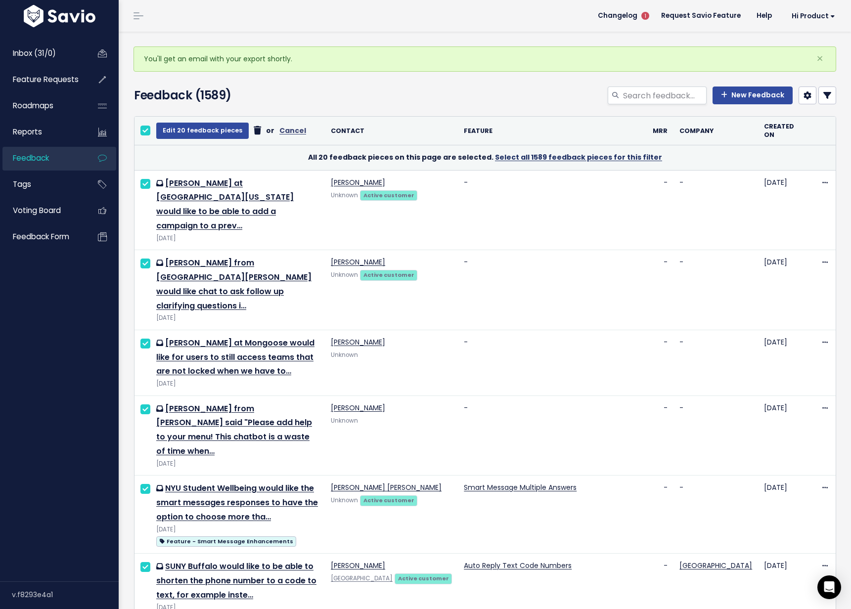
click at [536, 158] on link "Select all 1589 feedback pieces for this filter" at bounding box center [578, 157] width 167 height 10
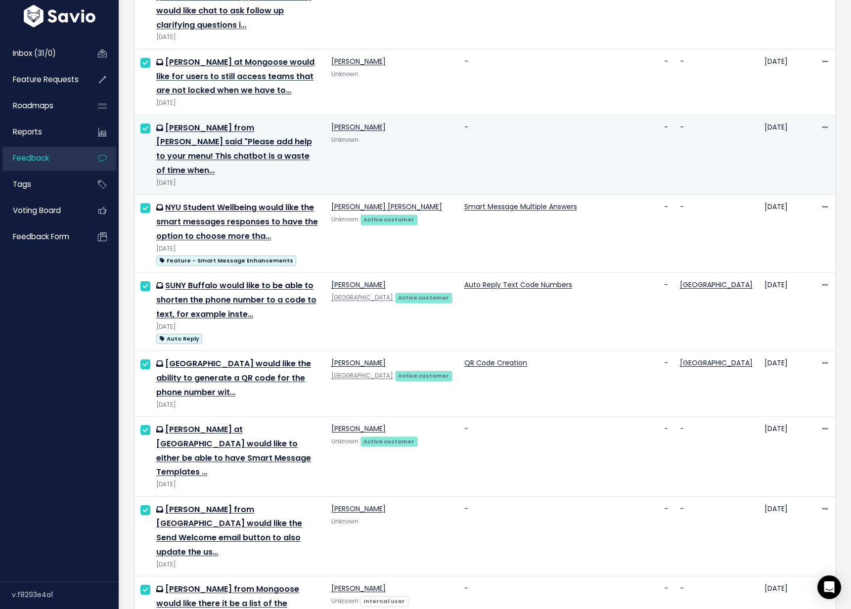
scroll to position [820, 0]
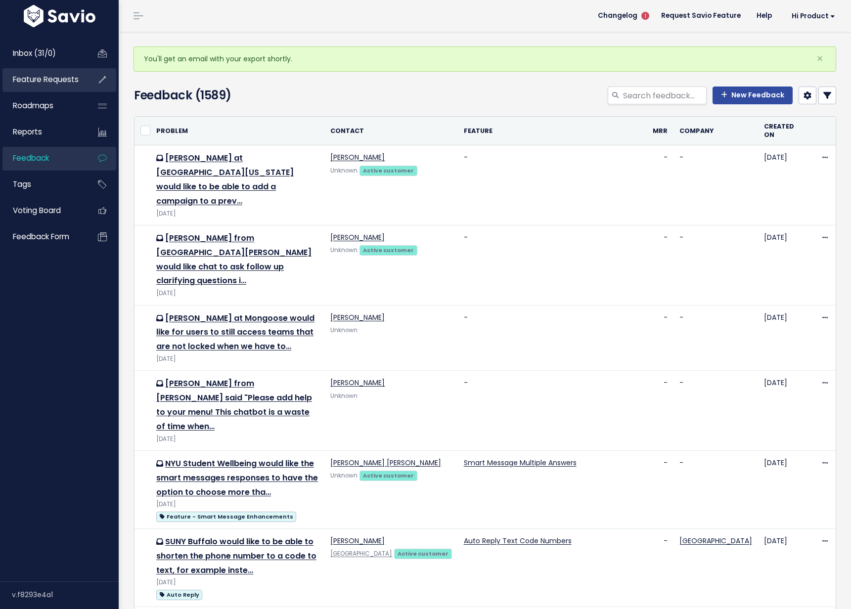
click at [52, 83] on span "Feature Requests" at bounding box center [46, 79] width 66 height 10
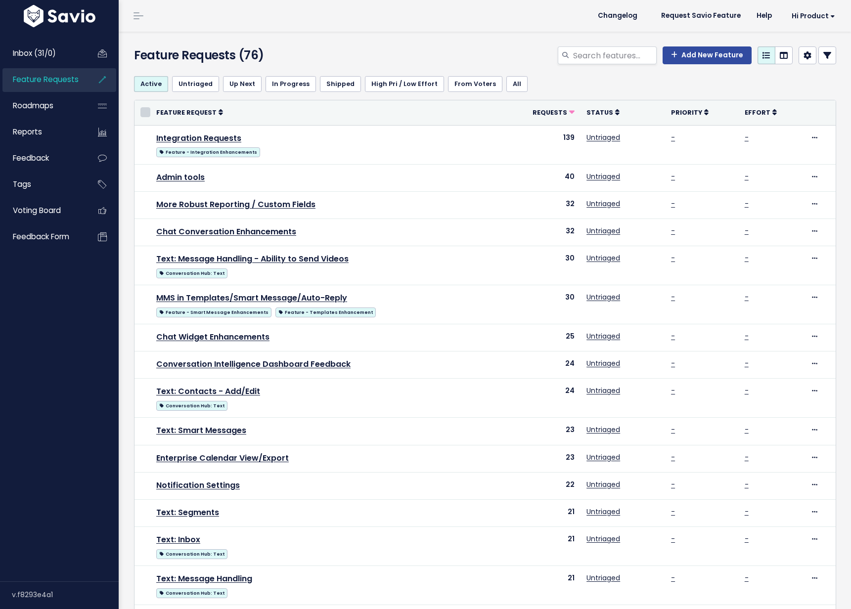
click at [143, 115] on input "checkbox" at bounding box center [145, 112] width 10 height 10
checkbox input "true"
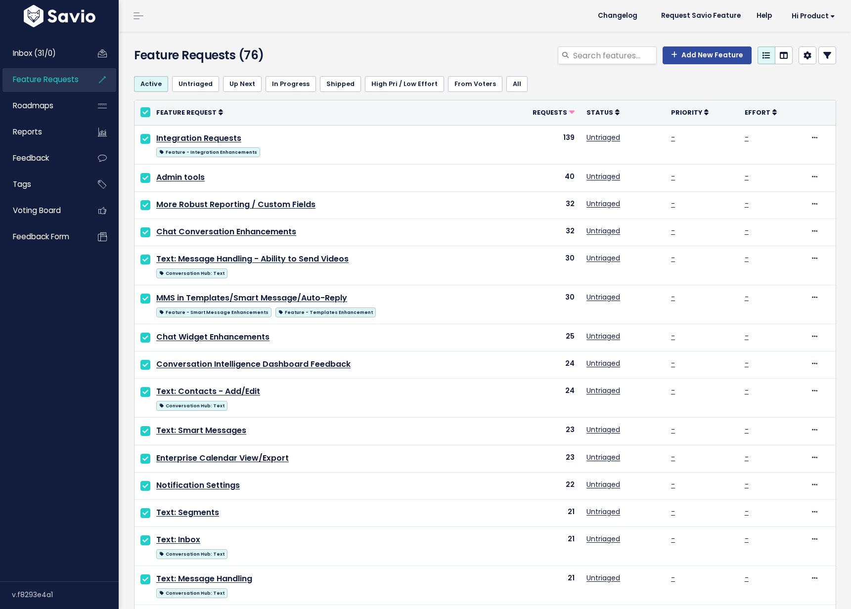
checkbox input "true"
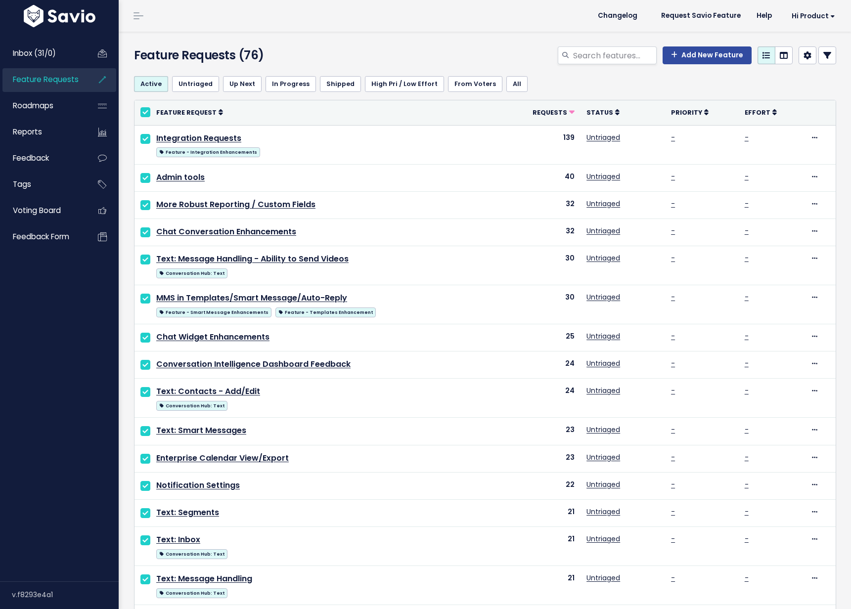
checkbox input "true"
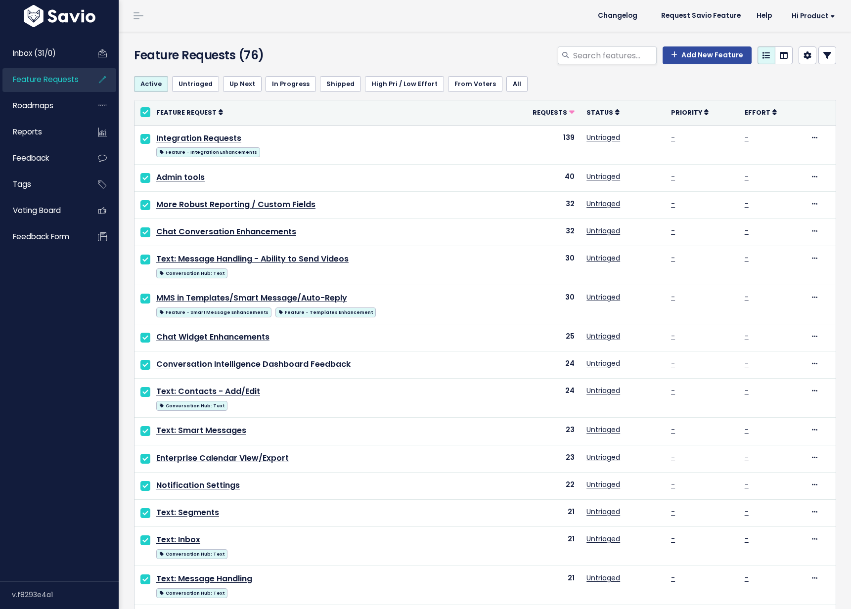
checkbox input "true"
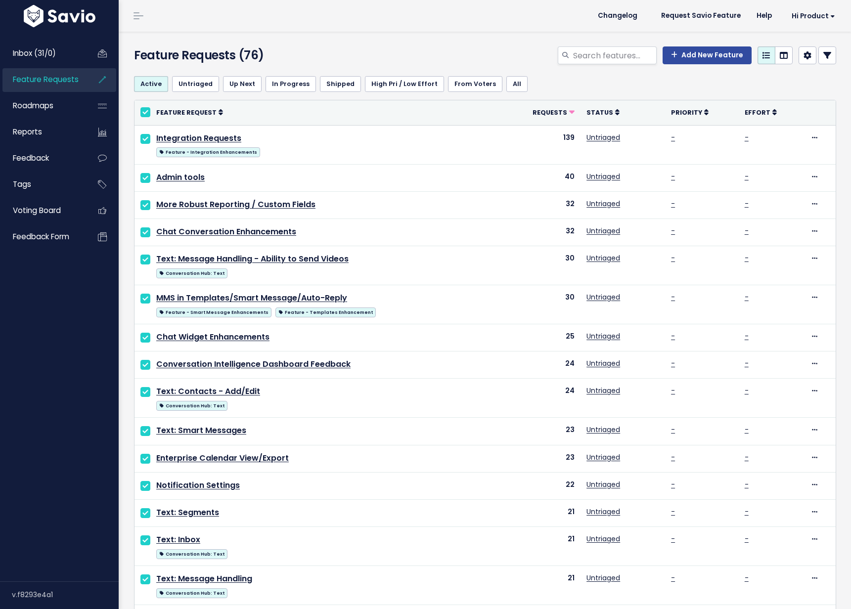
checkbox input "true"
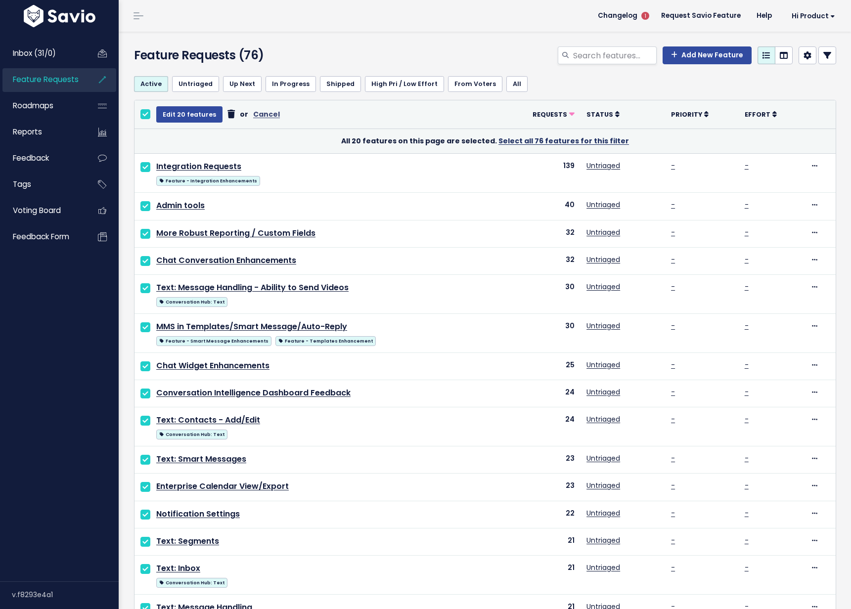
click at [546, 139] on link "Select all 76 features for this filter" at bounding box center [564, 141] width 131 height 10
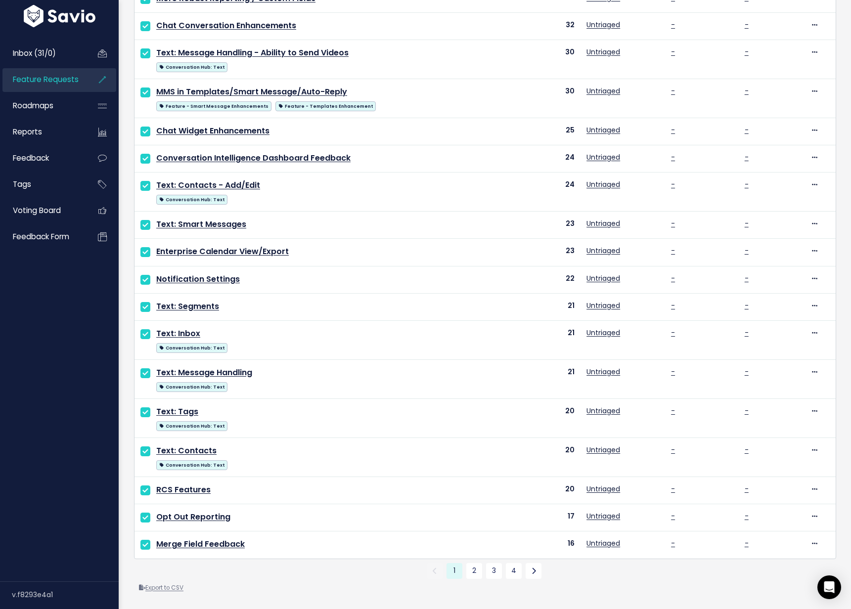
click at [174, 588] on link "Export to CSV" at bounding box center [161, 588] width 45 height 8
